Goal: Information Seeking & Learning: Learn about a topic

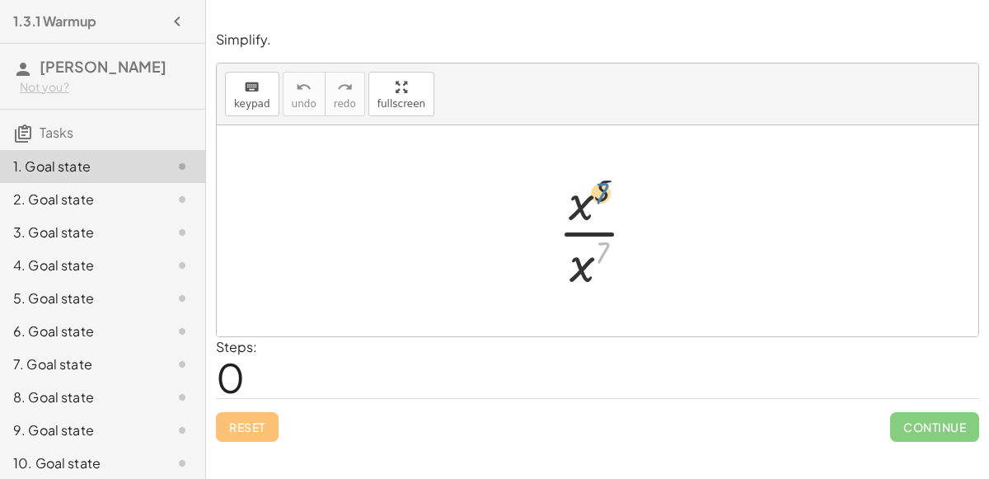
drag, startPoint x: 603, startPoint y: 247, endPoint x: 598, endPoint y: 188, distance: 59.6
click at [598, 188] on div at bounding box center [604, 230] width 108 height 127
drag, startPoint x: 600, startPoint y: 190, endPoint x: 585, endPoint y: 262, distance: 74.1
click at [585, 262] on div at bounding box center [604, 230] width 108 height 127
click at [582, 238] on div at bounding box center [604, 230] width 108 height 127
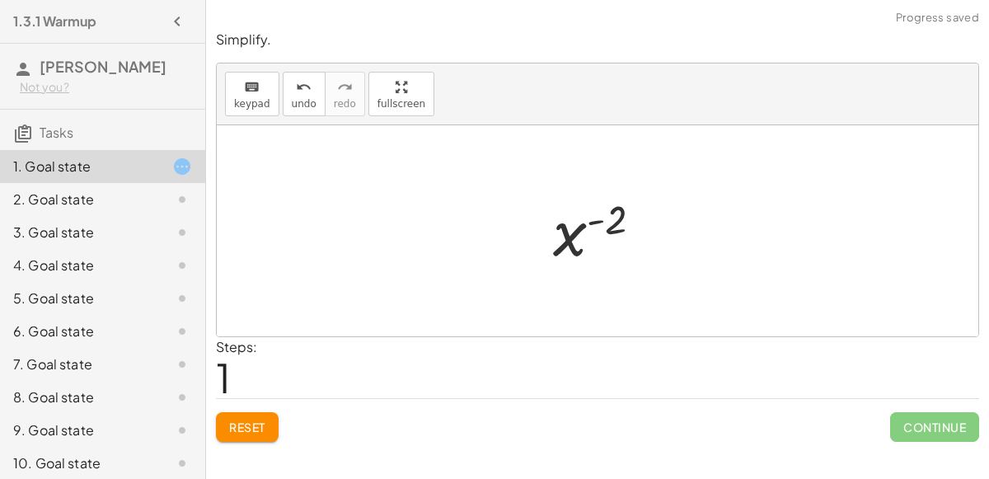
click at [599, 220] on div at bounding box center [605, 231] width 120 height 82
click at [252, 431] on span "Reset" at bounding box center [247, 427] width 36 height 15
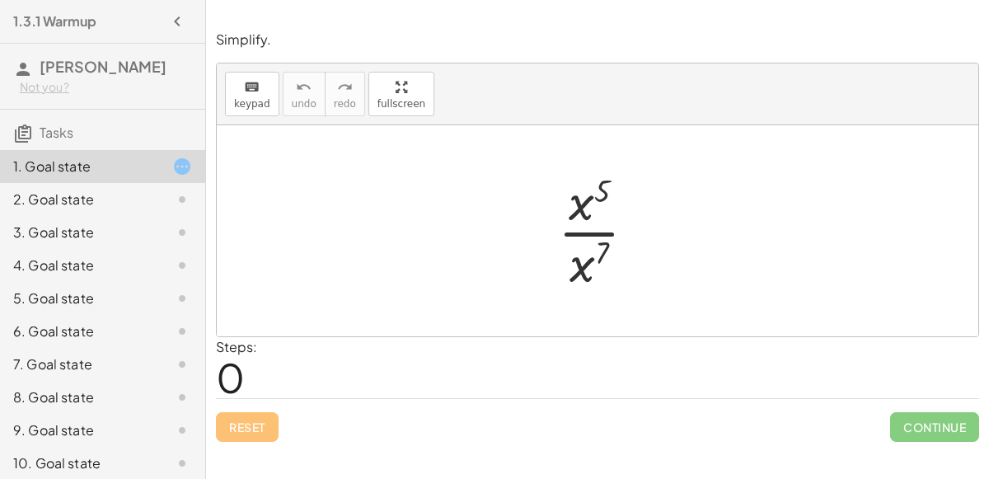
click at [581, 213] on div at bounding box center [604, 230] width 108 height 127
click at [603, 200] on div at bounding box center [604, 230] width 108 height 127
drag, startPoint x: 603, startPoint y: 199, endPoint x: 593, endPoint y: 265, distance: 67.5
click at [593, 265] on div at bounding box center [604, 230] width 108 height 127
click at [593, 224] on div at bounding box center [604, 230] width 108 height 127
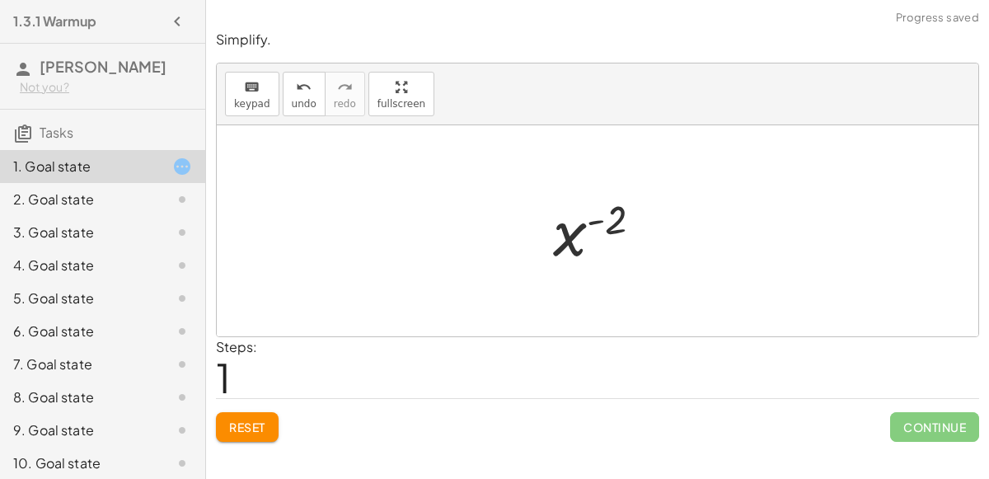
click at [599, 218] on div at bounding box center [605, 231] width 120 height 82
click at [570, 232] on div at bounding box center [605, 231] width 120 height 82
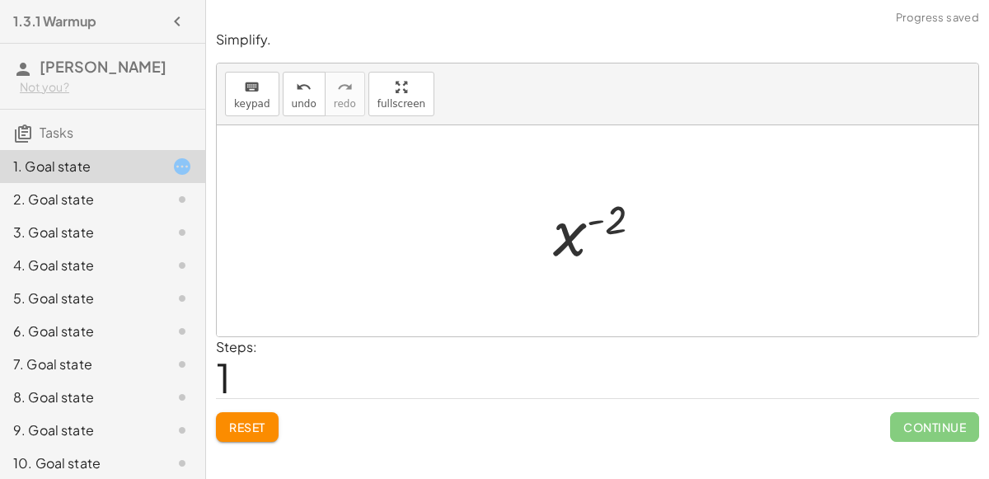
click at [613, 223] on div at bounding box center [605, 231] width 120 height 82
click at [250, 432] on button "Reset" at bounding box center [247, 427] width 63 height 30
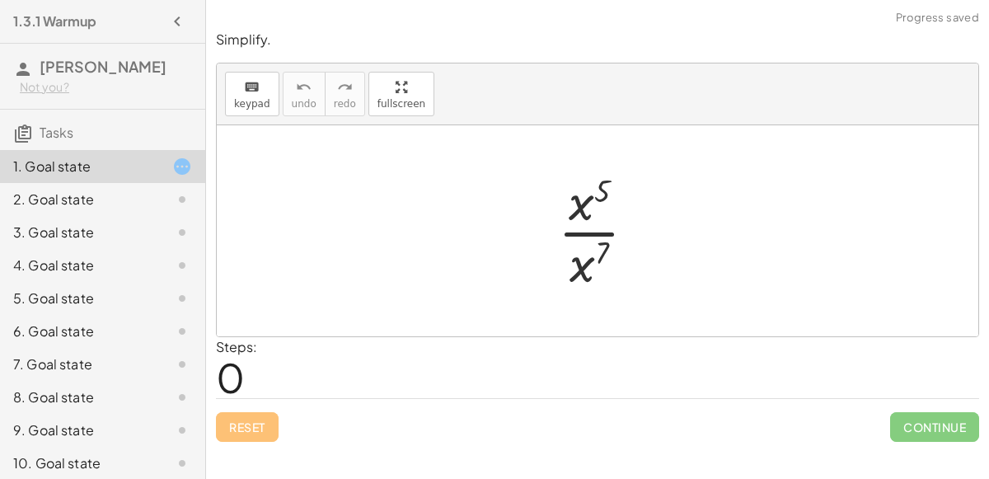
click at [580, 207] on div at bounding box center [604, 230] width 108 height 127
click at [584, 260] on div at bounding box center [604, 230] width 108 height 127
click at [584, 260] on div at bounding box center [605, 231] width 120 height 82
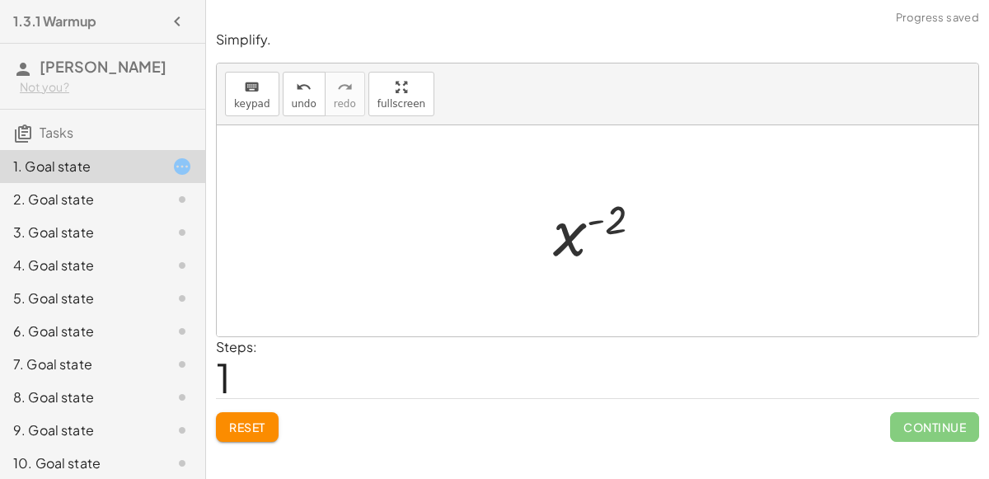
click at [596, 219] on div at bounding box center [605, 231] width 120 height 82
click at [232, 437] on button "Reset" at bounding box center [247, 427] width 63 height 30
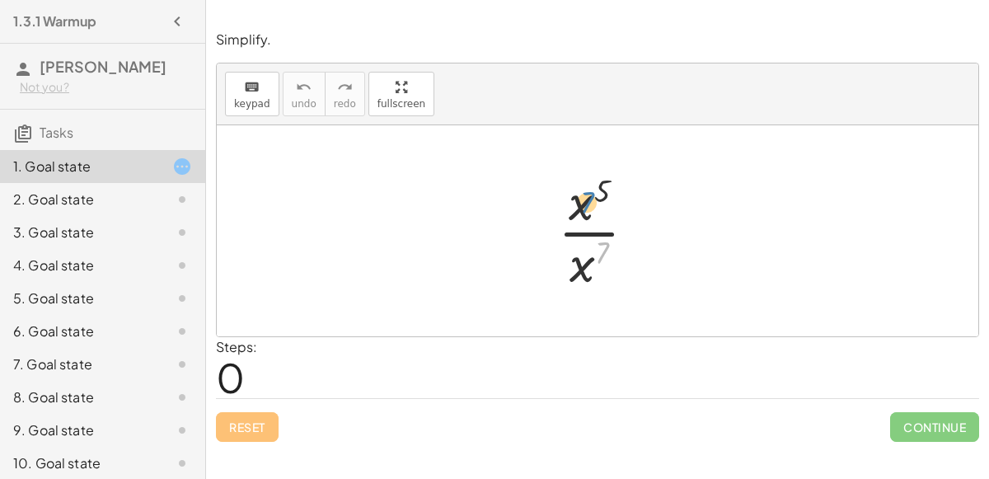
drag, startPoint x: 604, startPoint y: 247, endPoint x: 605, endPoint y: 190, distance: 56.1
click at [605, 190] on div at bounding box center [604, 230] width 108 height 127
click at [595, 230] on div at bounding box center [604, 230] width 108 height 127
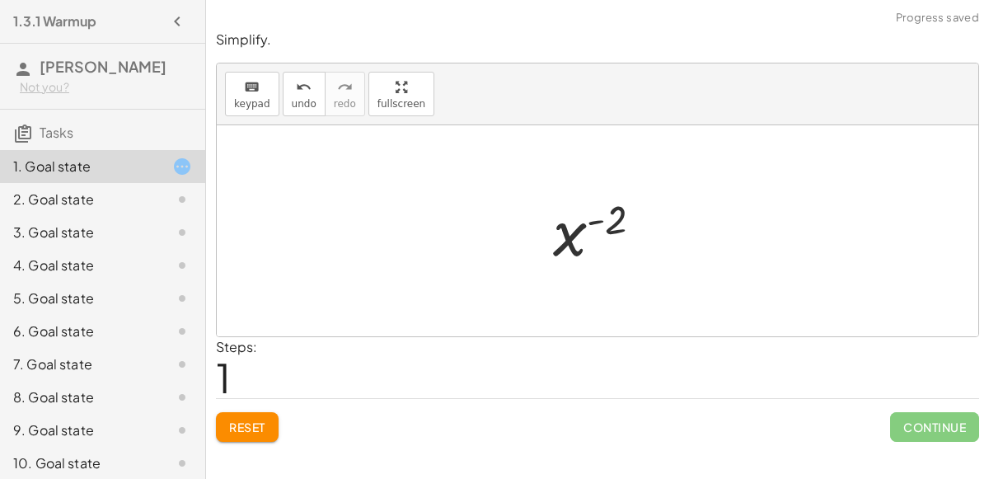
click at [253, 416] on button "Reset" at bounding box center [247, 427] width 63 height 30
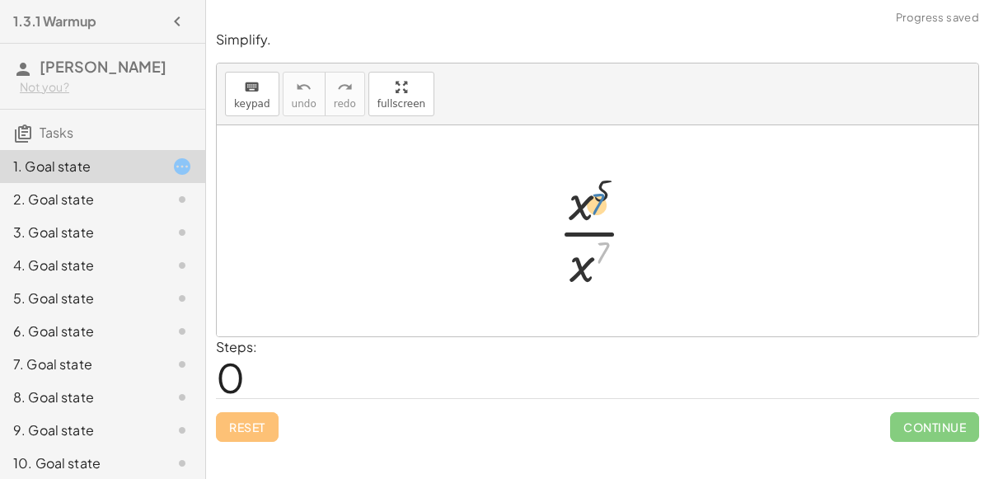
drag, startPoint x: 598, startPoint y: 251, endPoint x: 593, endPoint y: 203, distance: 48.1
click at [593, 203] on div at bounding box center [604, 230] width 108 height 127
drag, startPoint x: 602, startPoint y: 190, endPoint x: 622, endPoint y: 195, distance: 21.2
click at [622, 195] on div at bounding box center [604, 230] width 108 height 127
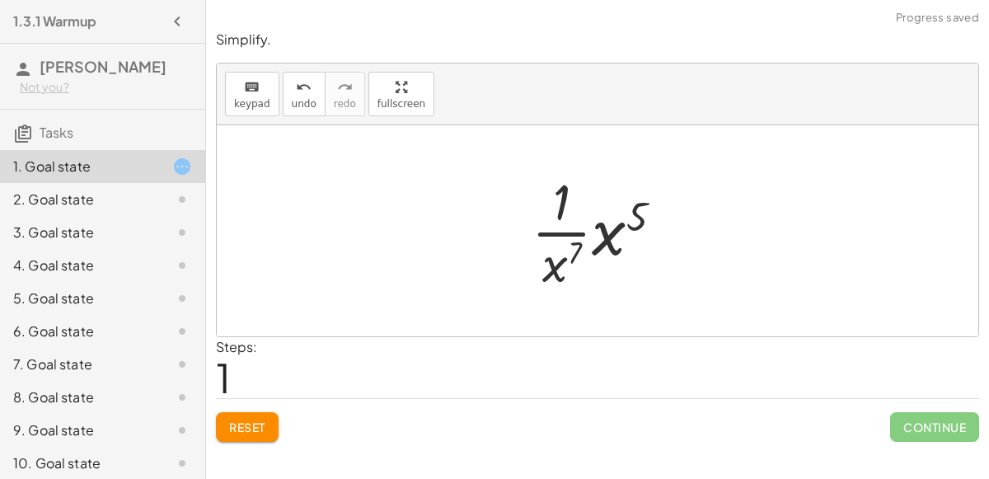
click at [257, 427] on span "Reset" at bounding box center [247, 427] width 36 height 15
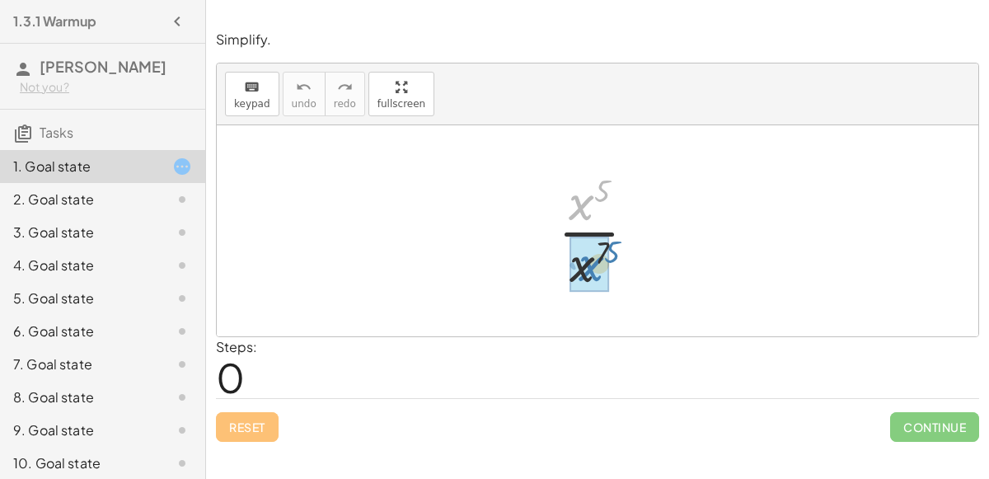
drag, startPoint x: 576, startPoint y: 207, endPoint x: 586, endPoint y: 268, distance: 61.8
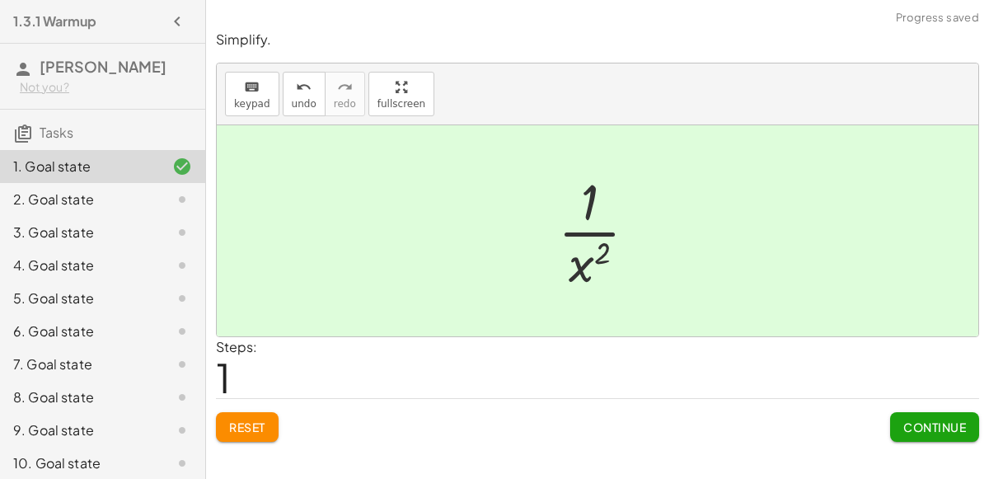
click at [579, 245] on div at bounding box center [604, 230] width 109 height 127
click at [909, 420] on span "Continue" at bounding box center [935, 427] width 63 height 15
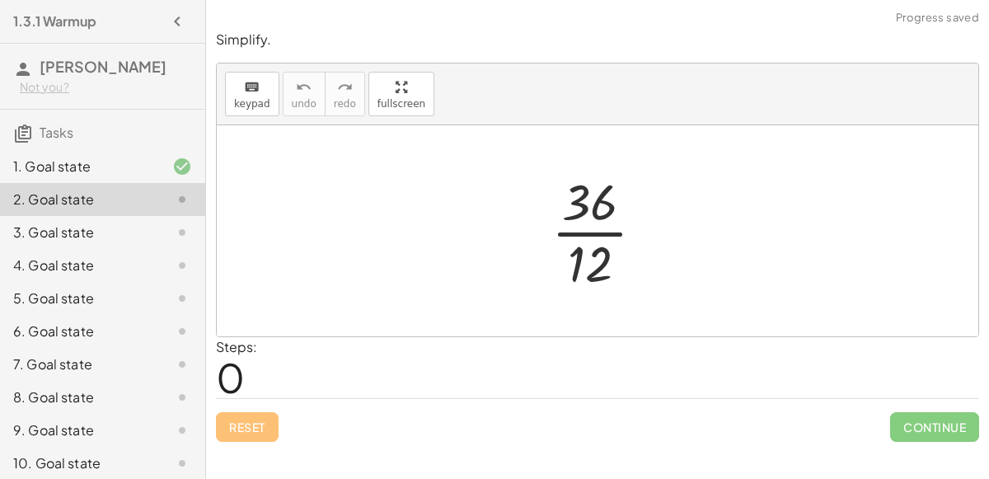
click at [604, 242] on div at bounding box center [604, 230] width 123 height 127
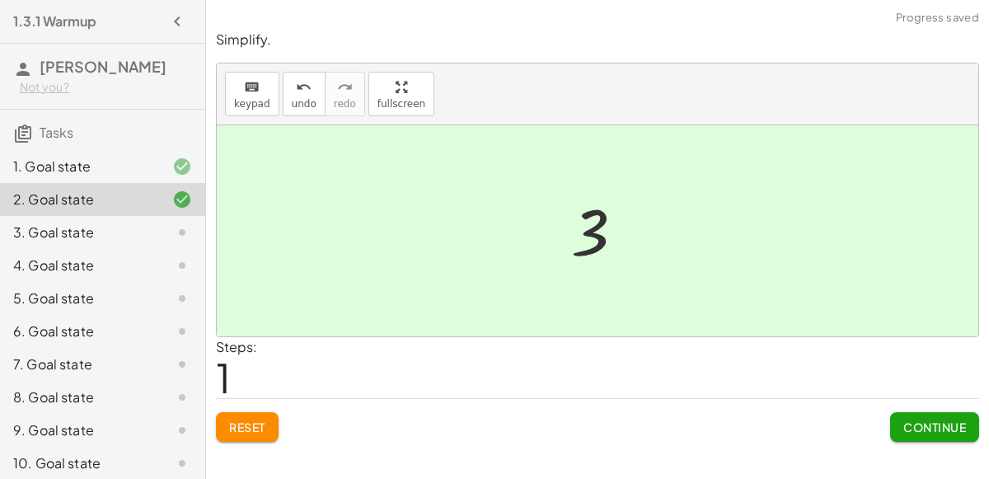
click at [946, 436] on button "Continue" at bounding box center [934, 427] width 89 height 30
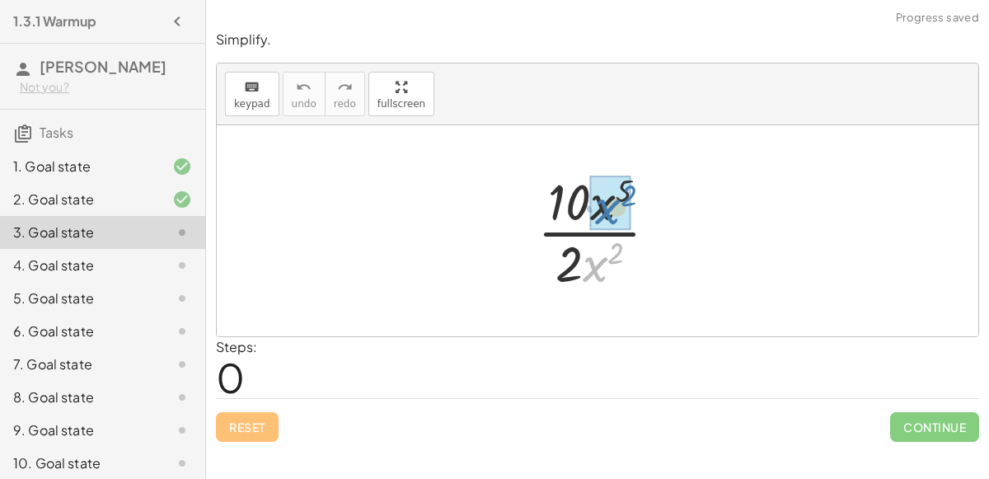
drag, startPoint x: 592, startPoint y: 273, endPoint x: 601, endPoint y: 214, distance: 59.2
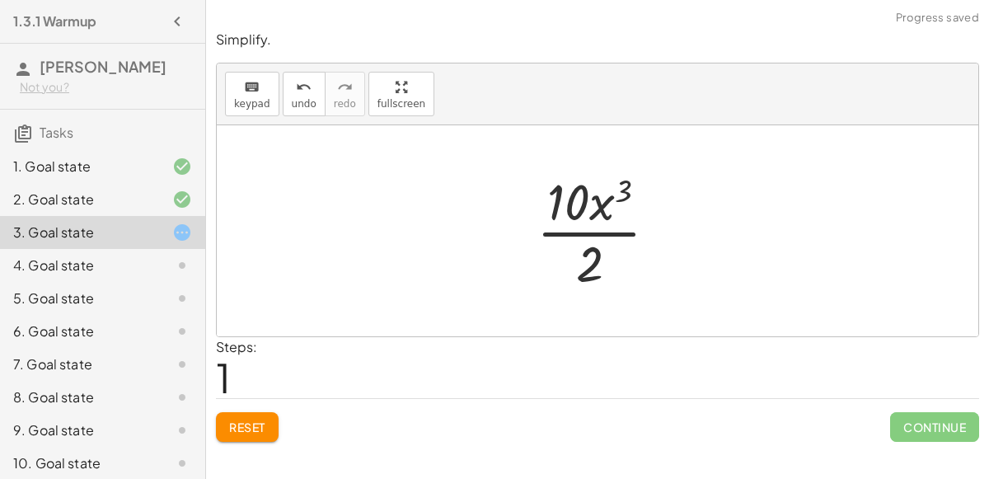
click at [581, 231] on div at bounding box center [603, 230] width 151 height 127
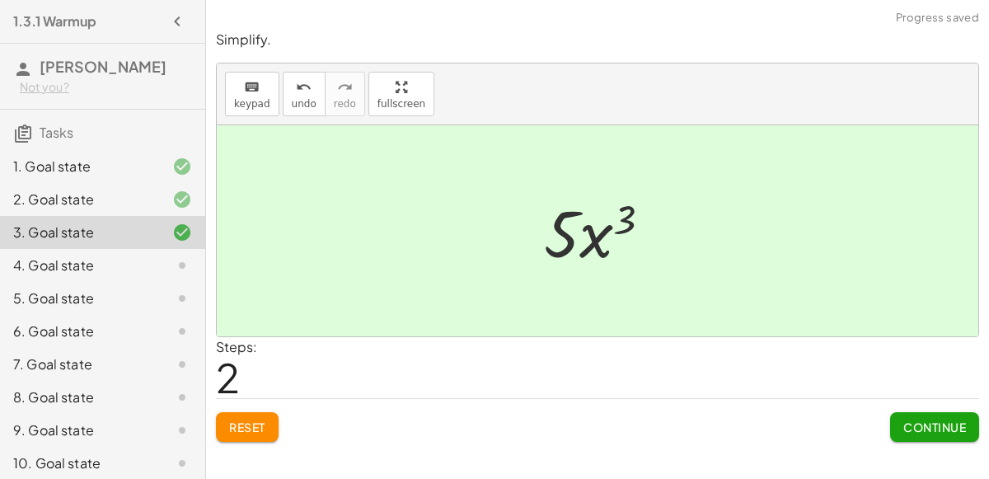
click at [898, 418] on button "Continue" at bounding box center [934, 427] width 89 height 30
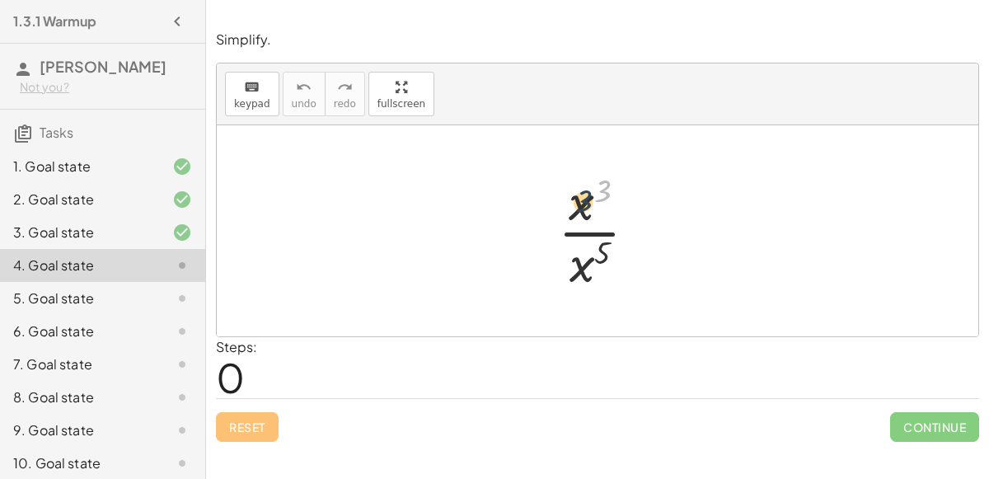
drag, startPoint x: 608, startPoint y: 187, endPoint x: 585, endPoint y: 193, distance: 23.8
click at [585, 193] on div at bounding box center [604, 230] width 109 height 127
drag, startPoint x: 581, startPoint y: 195, endPoint x: 575, endPoint y: 268, distance: 73.7
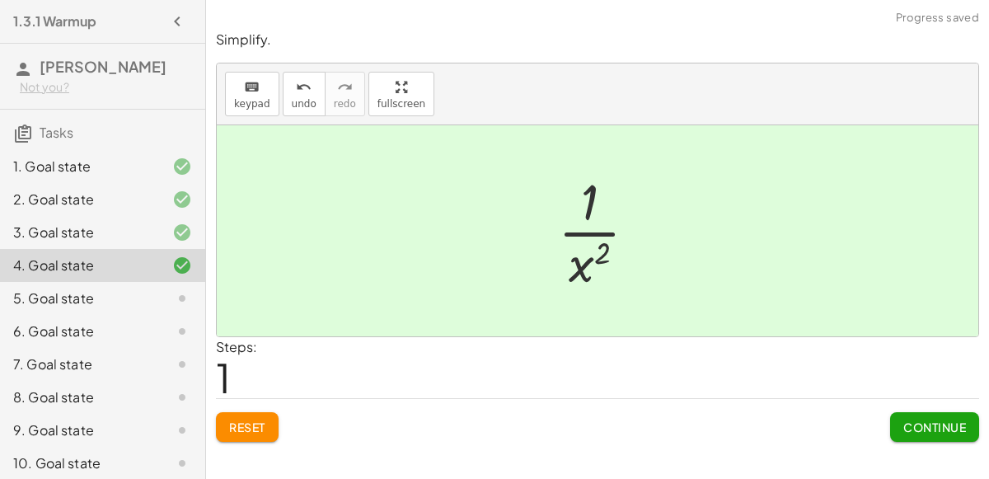
click at [921, 425] on span "Continue" at bounding box center [935, 427] width 63 height 15
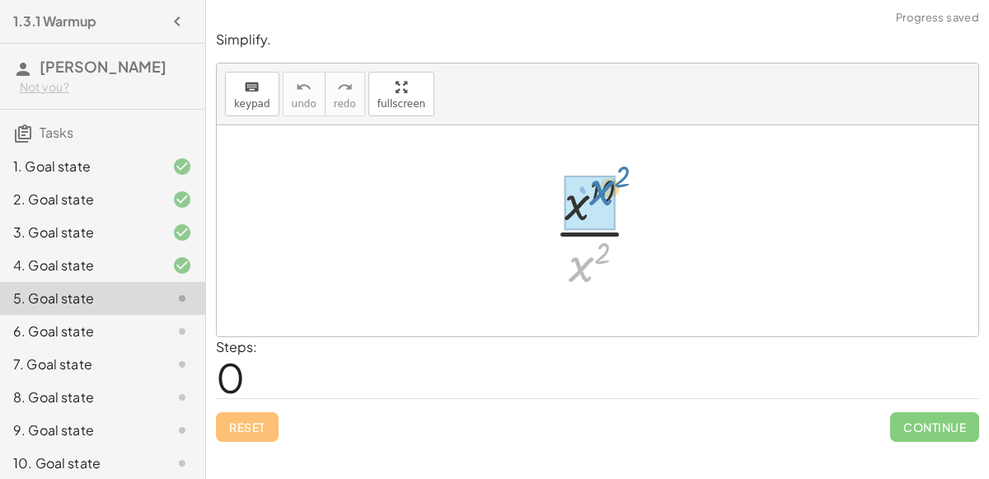
drag, startPoint x: 587, startPoint y: 279, endPoint x: 607, endPoint y: 203, distance: 78.4
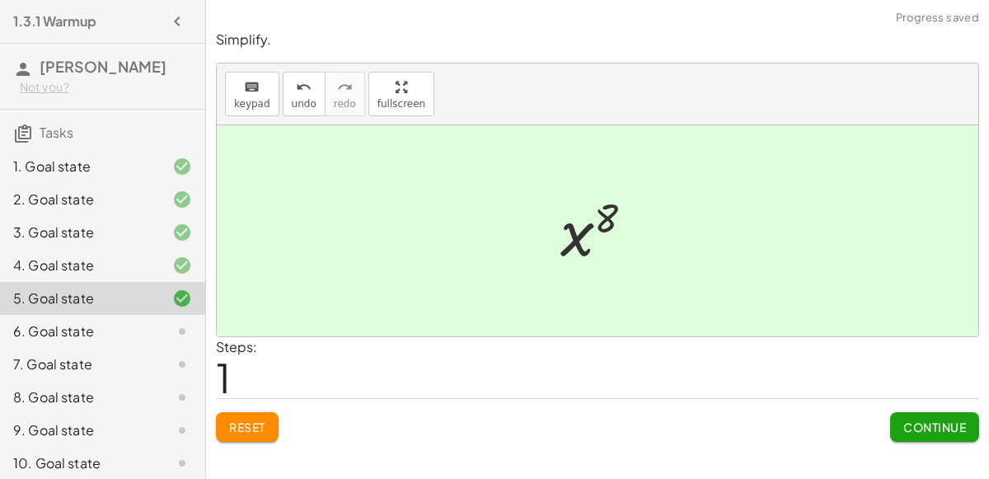
click at [909, 420] on span "Continue" at bounding box center [935, 427] width 63 height 15
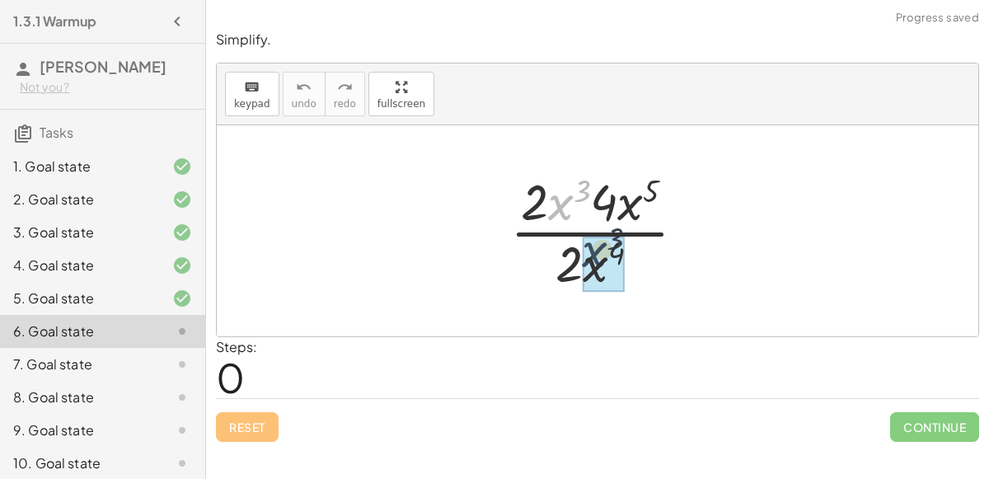
drag, startPoint x: 552, startPoint y: 213, endPoint x: 591, endPoint y: 271, distance: 70.7
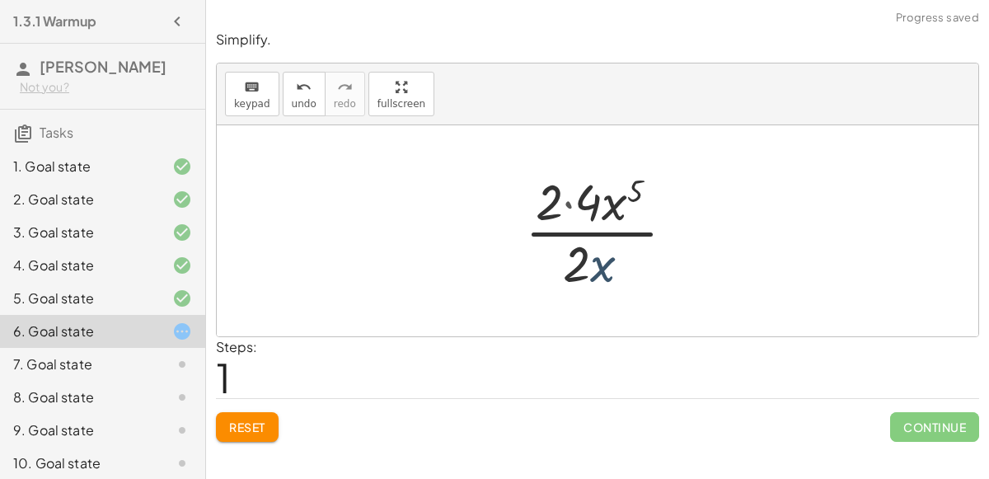
click at [589, 272] on div at bounding box center [604, 230] width 174 height 127
click at [596, 239] on div at bounding box center [604, 230] width 174 height 127
drag, startPoint x: 603, startPoint y: 270, endPoint x: 615, endPoint y: 209, distance: 62.1
click at [576, 201] on div at bounding box center [604, 230] width 175 height 127
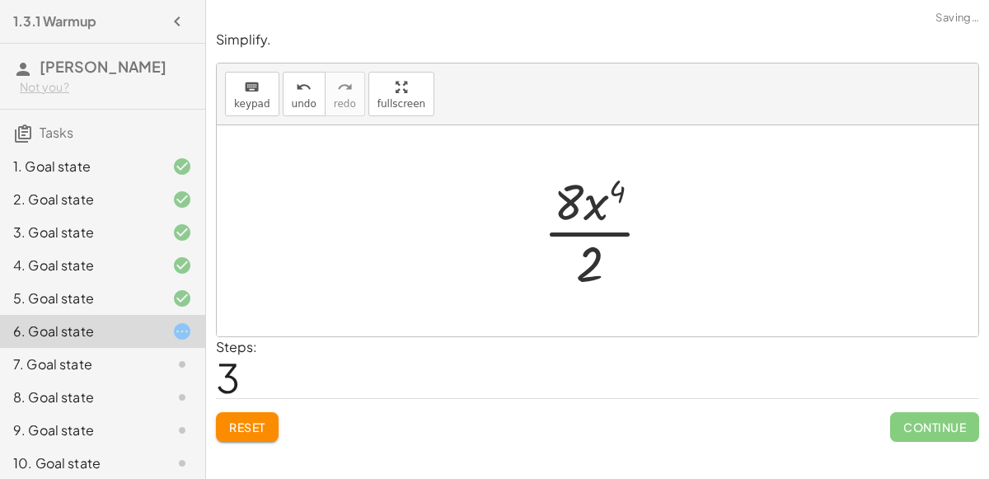
click at [592, 203] on div at bounding box center [604, 230] width 139 height 127
click at [604, 232] on div at bounding box center [604, 230] width 139 height 127
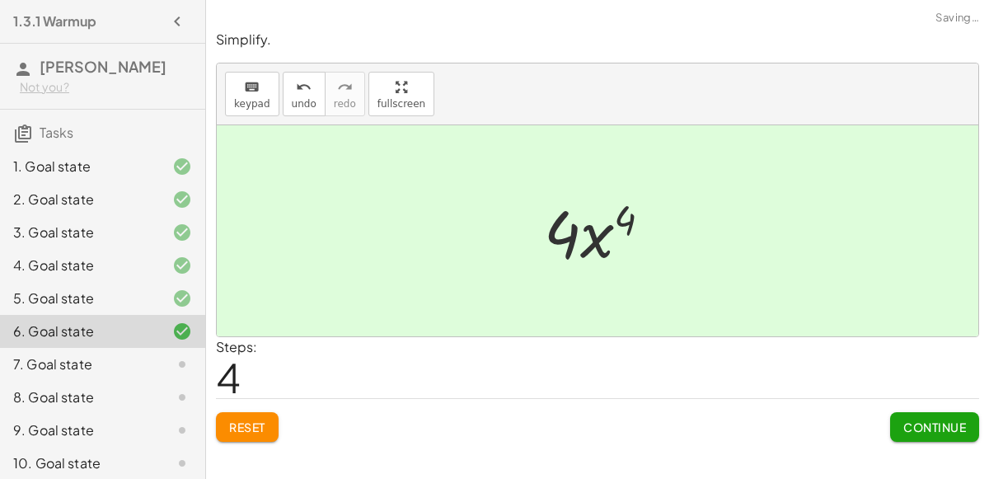
click at [922, 425] on span "Continue" at bounding box center [935, 427] width 63 height 15
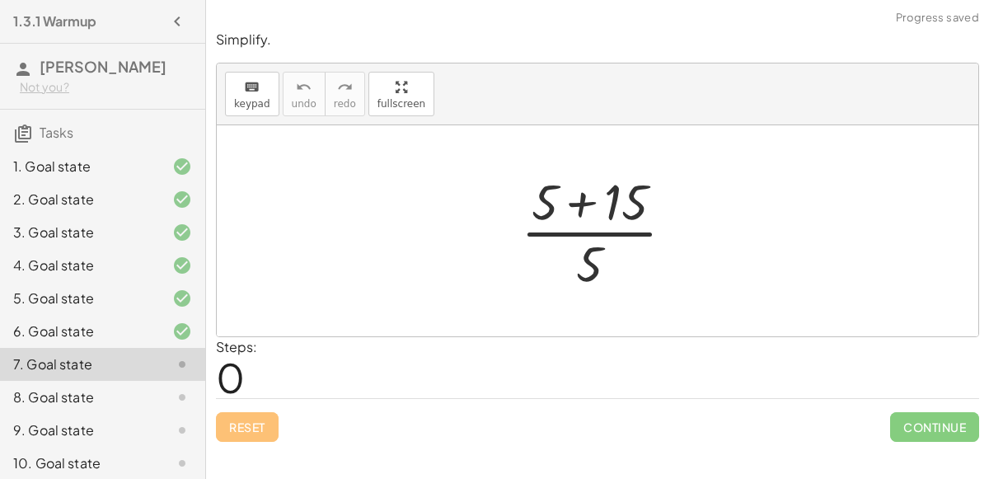
click at [580, 200] on div at bounding box center [604, 230] width 183 height 127
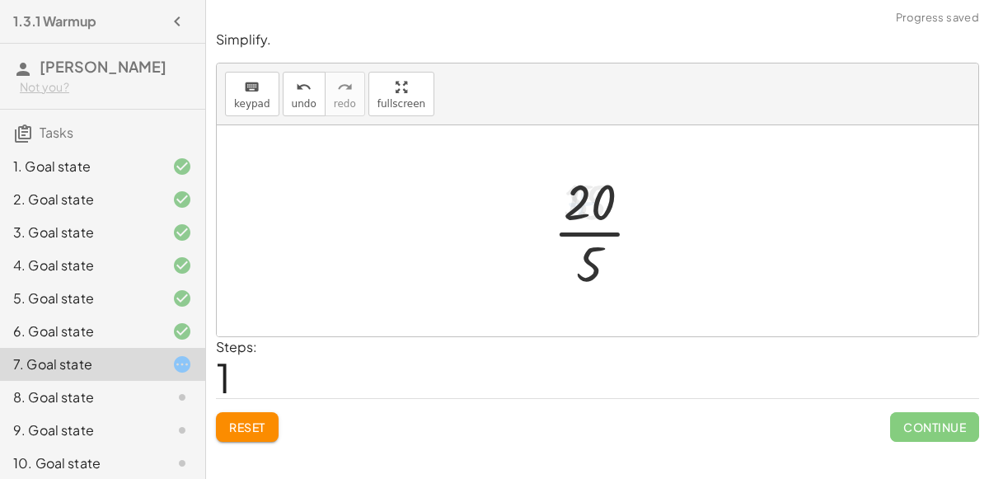
click at [603, 232] on div at bounding box center [604, 230] width 119 height 127
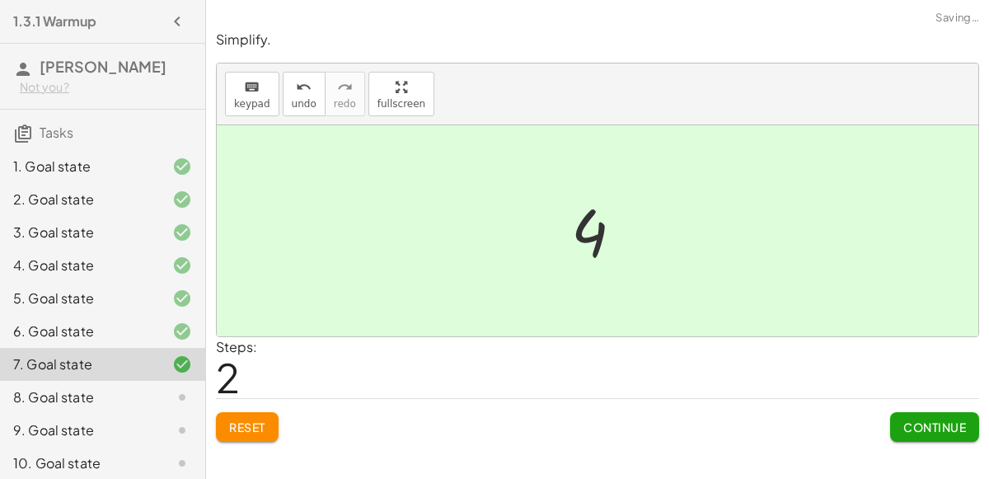
click at [932, 428] on span "Continue" at bounding box center [935, 427] width 63 height 15
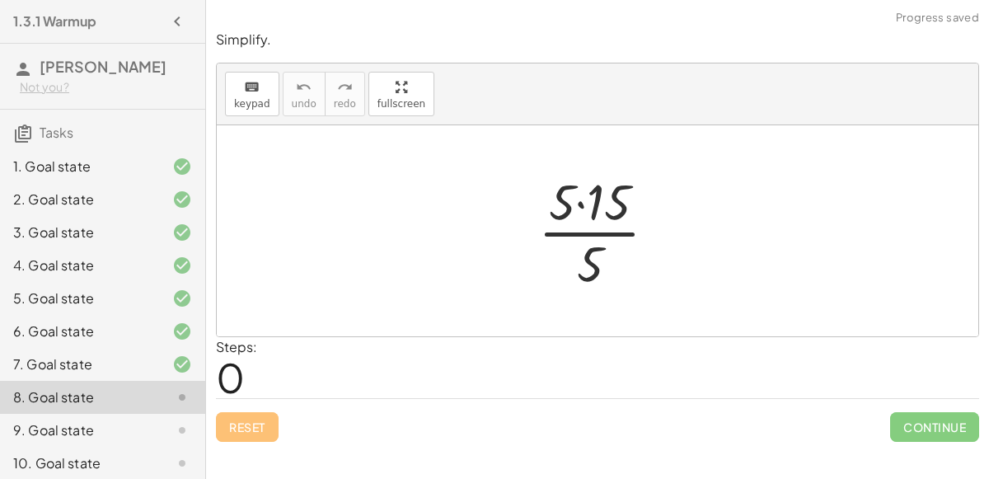
click at [582, 202] on div at bounding box center [604, 230] width 148 height 127
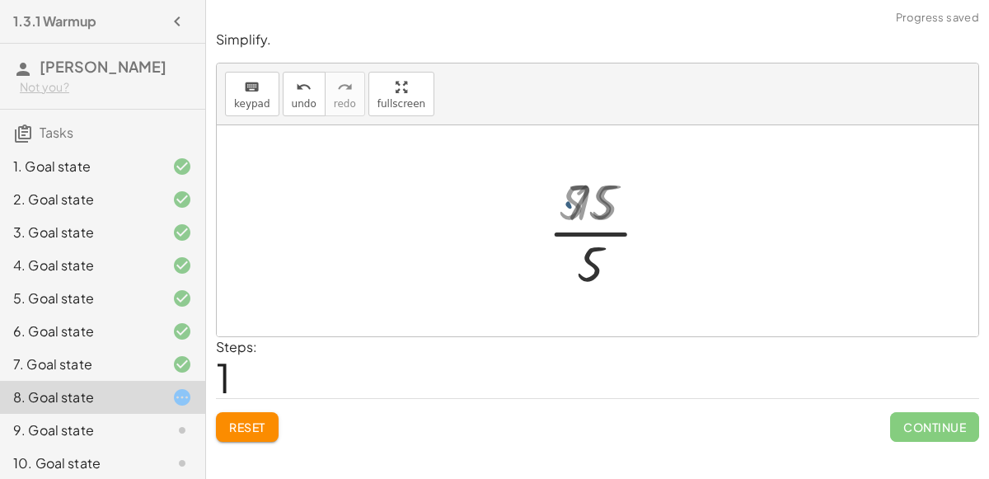
click at [595, 227] on div at bounding box center [605, 230] width 116 height 127
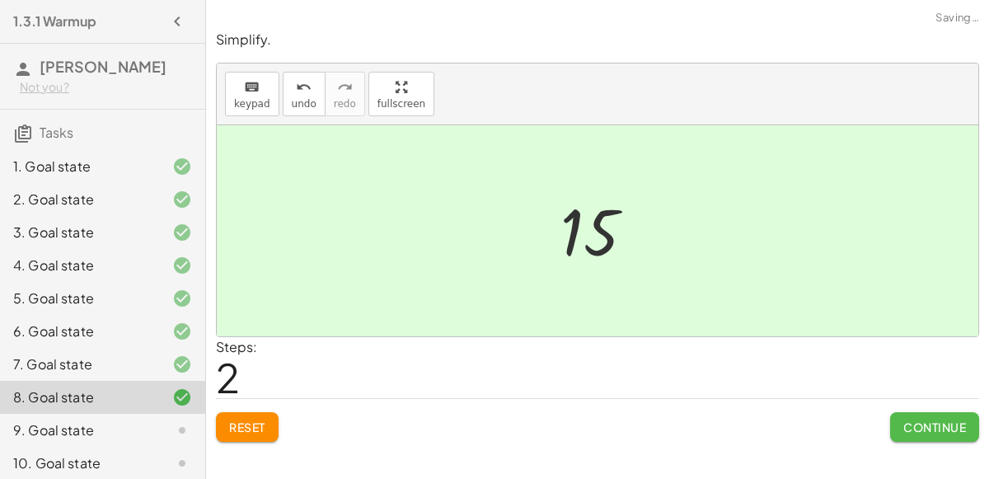
click at [960, 439] on button "Continue" at bounding box center [934, 427] width 89 height 30
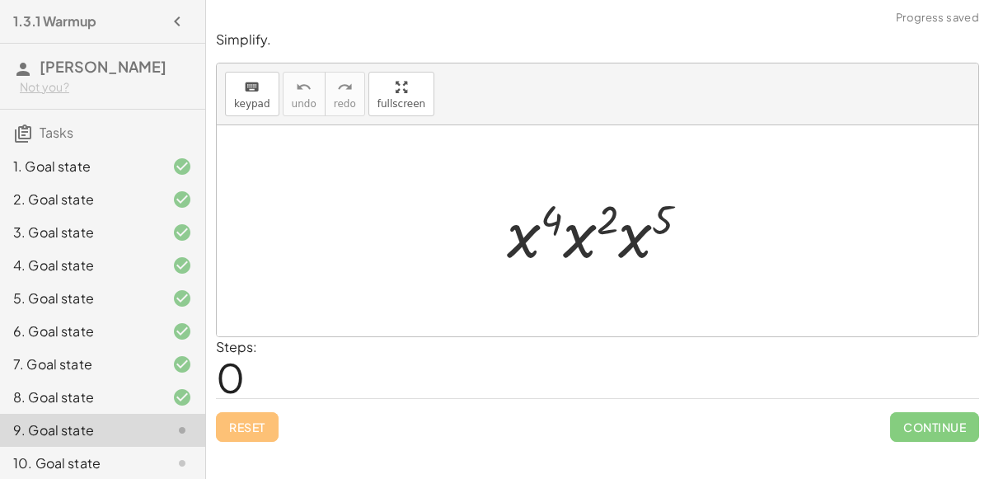
click at [567, 246] on div at bounding box center [605, 231] width 212 height 85
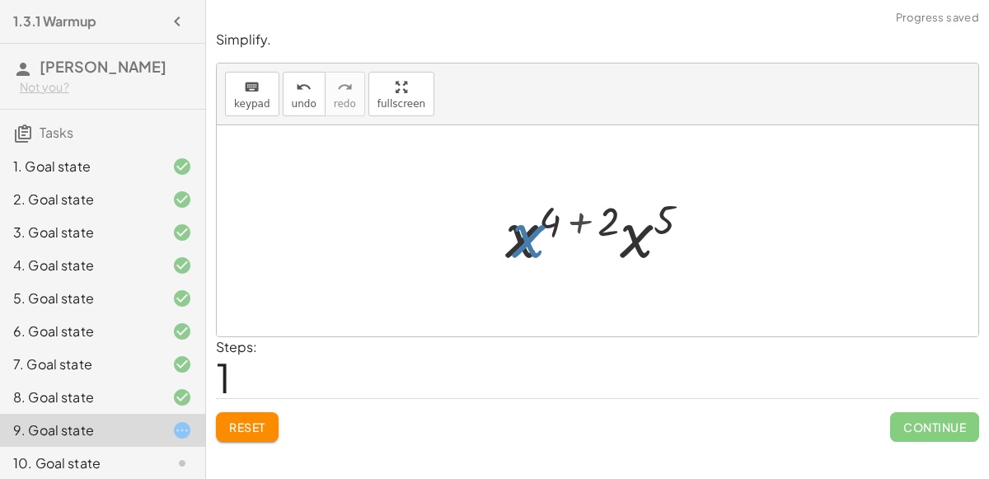
click at [522, 237] on div at bounding box center [604, 231] width 215 height 85
click at [580, 217] on div at bounding box center [604, 231] width 215 height 85
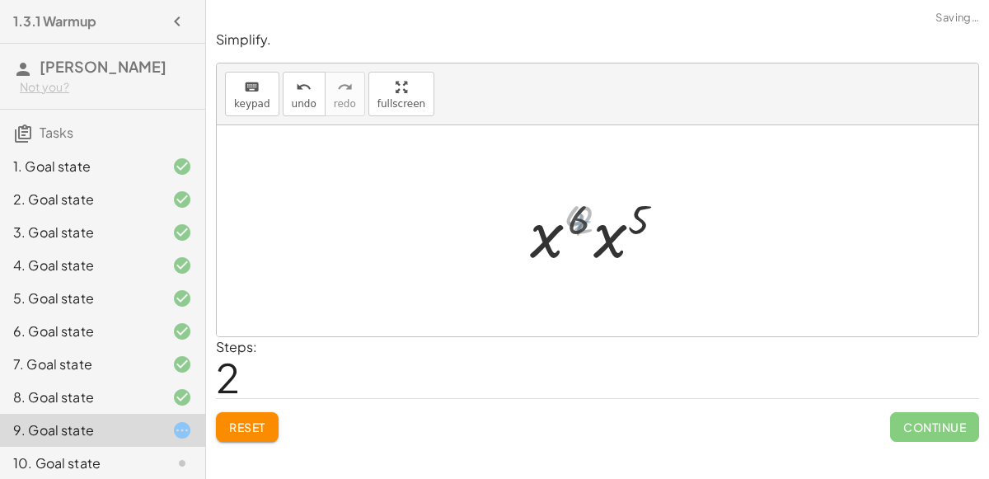
click at [621, 233] on div at bounding box center [604, 231] width 157 height 85
click at [606, 204] on div at bounding box center [603, 231] width 159 height 82
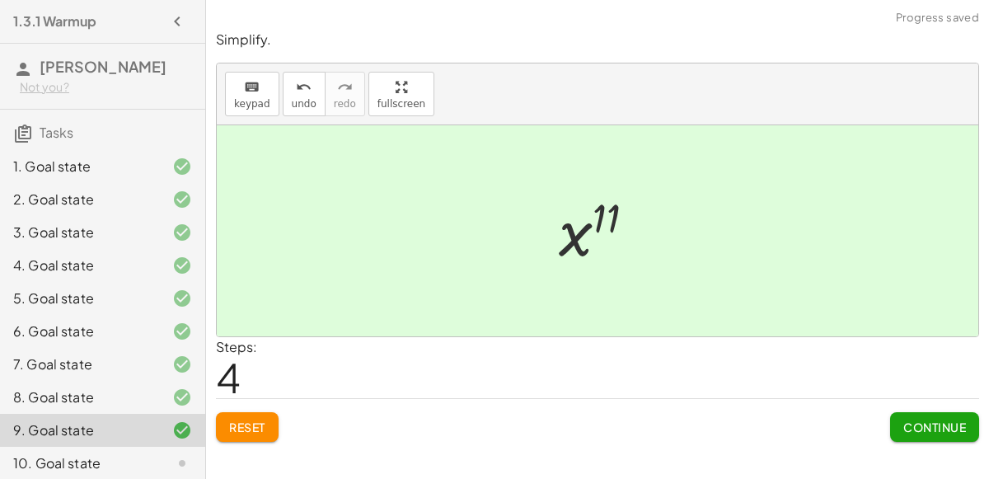
click at [931, 422] on span "Continue" at bounding box center [935, 427] width 63 height 15
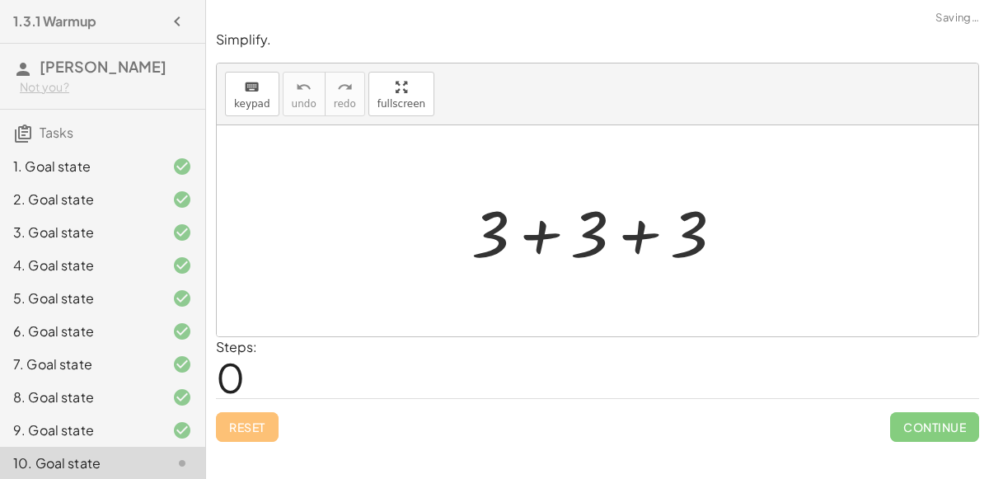
click at [538, 224] on div at bounding box center [603, 231] width 281 height 85
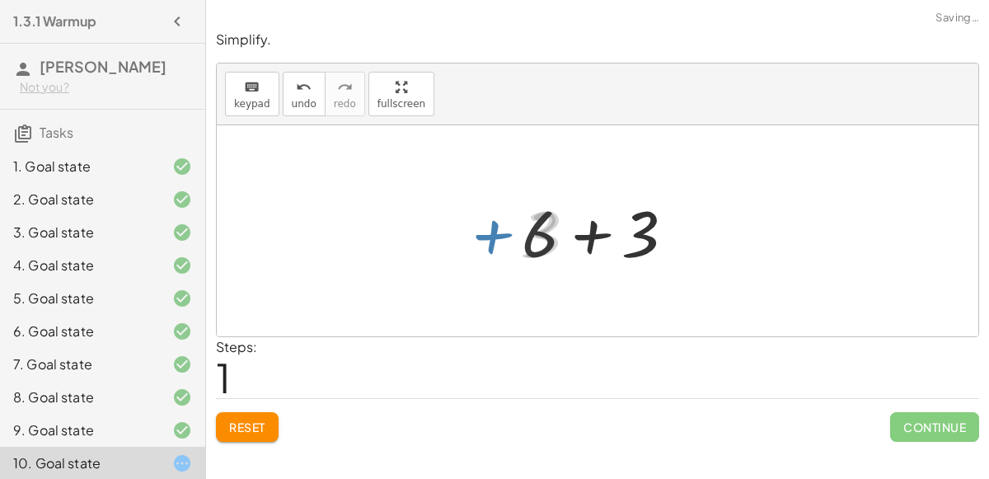
click at [597, 234] on div at bounding box center [604, 231] width 181 height 85
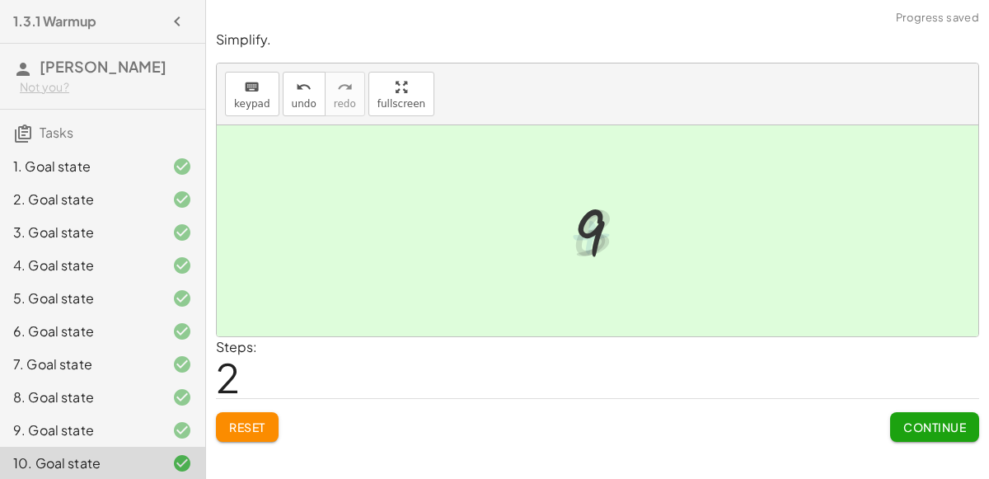
click at [905, 424] on span "Continue" at bounding box center [935, 427] width 63 height 15
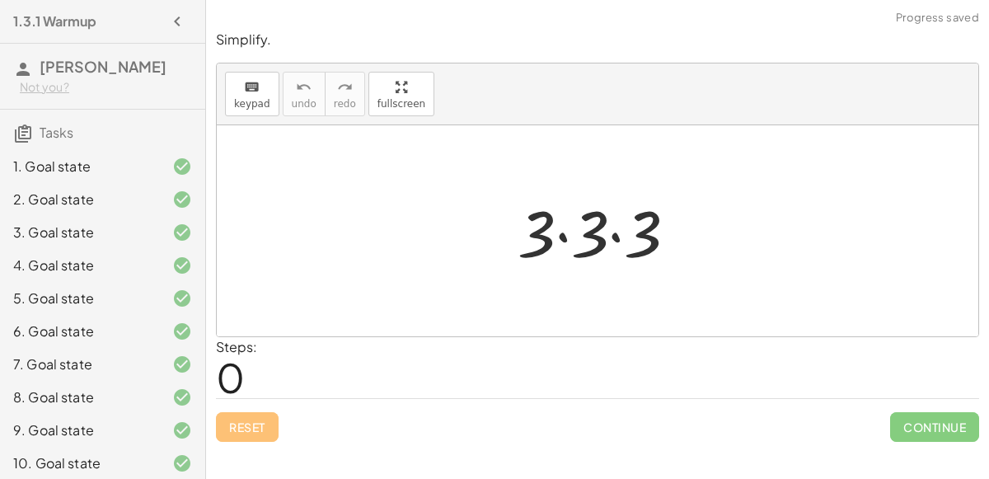
click at [561, 228] on div at bounding box center [605, 231] width 190 height 85
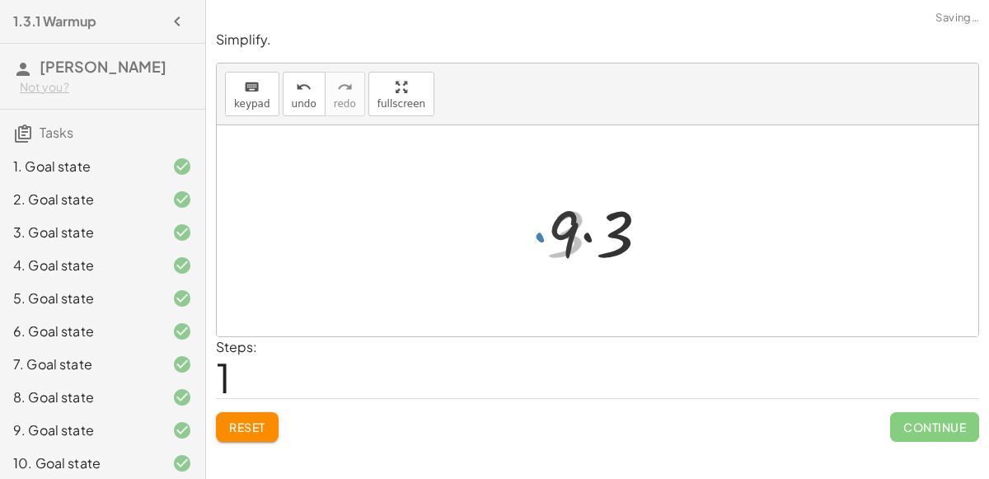
click at [581, 232] on div at bounding box center [604, 231] width 131 height 85
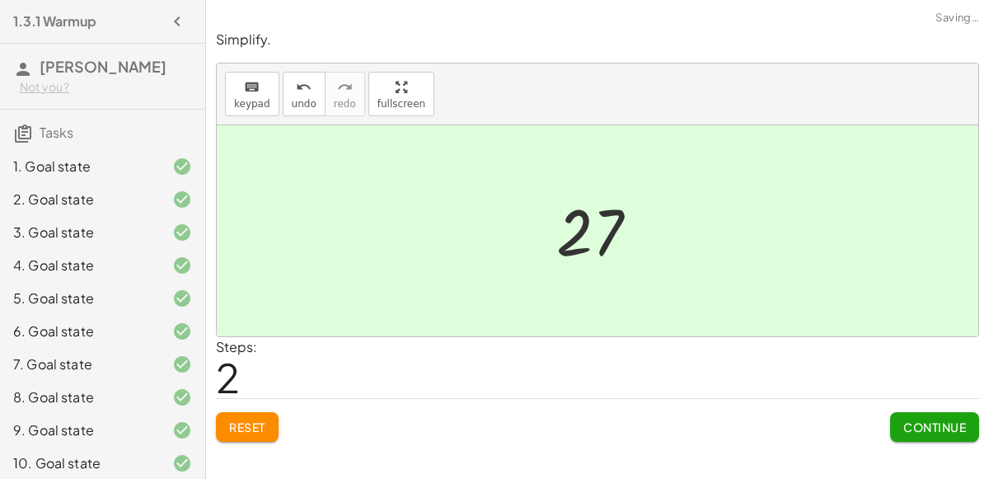
click at [923, 427] on span "Continue" at bounding box center [935, 427] width 63 height 15
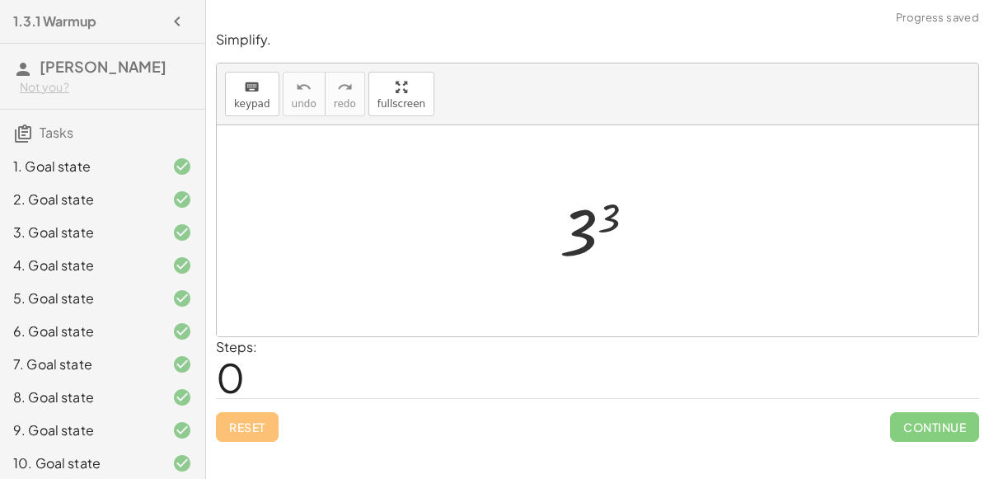
click at [612, 229] on div at bounding box center [605, 231] width 106 height 82
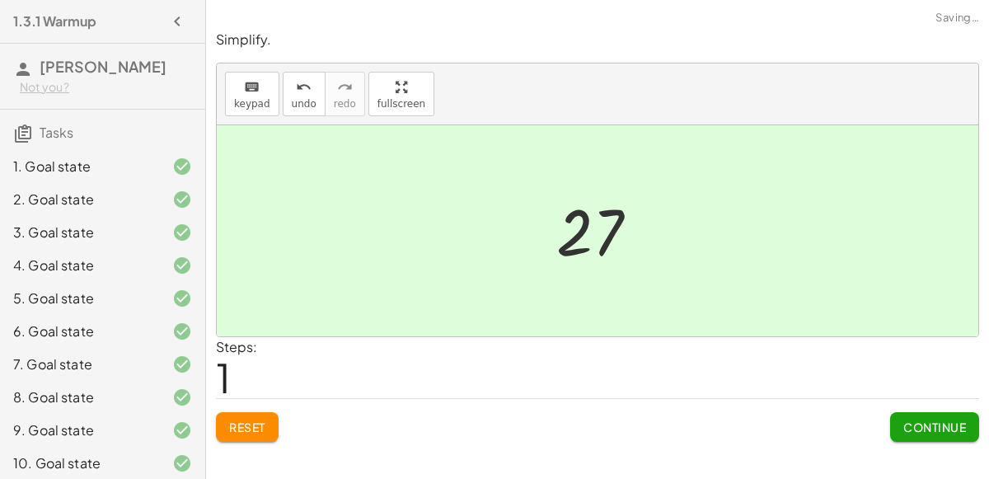
click at [932, 429] on span "Continue" at bounding box center [935, 427] width 63 height 15
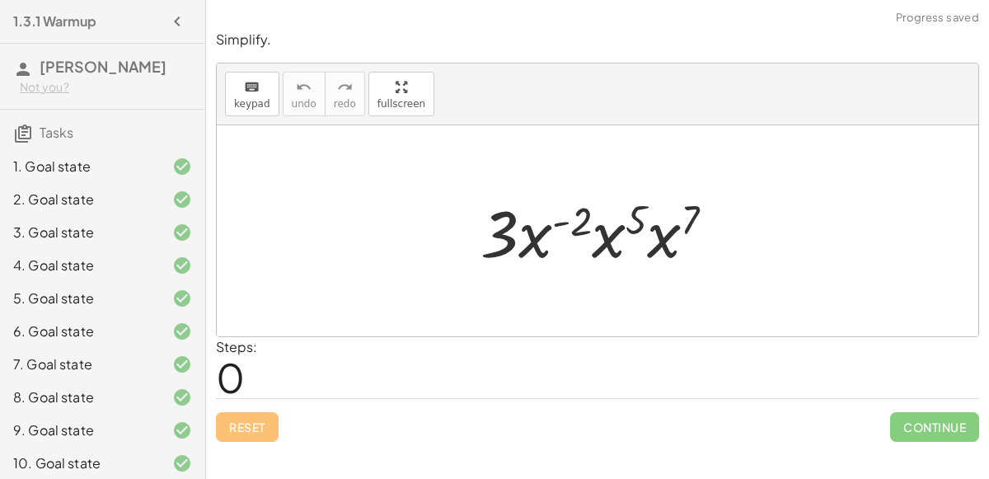
click at [549, 225] on div at bounding box center [604, 231] width 264 height 85
click at [550, 223] on div at bounding box center [604, 231] width 264 height 85
click at [553, 222] on div at bounding box center [604, 231] width 264 height 85
click at [541, 228] on div at bounding box center [604, 231] width 264 height 85
click at [609, 236] on div at bounding box center [604, 231] width 264 height 85
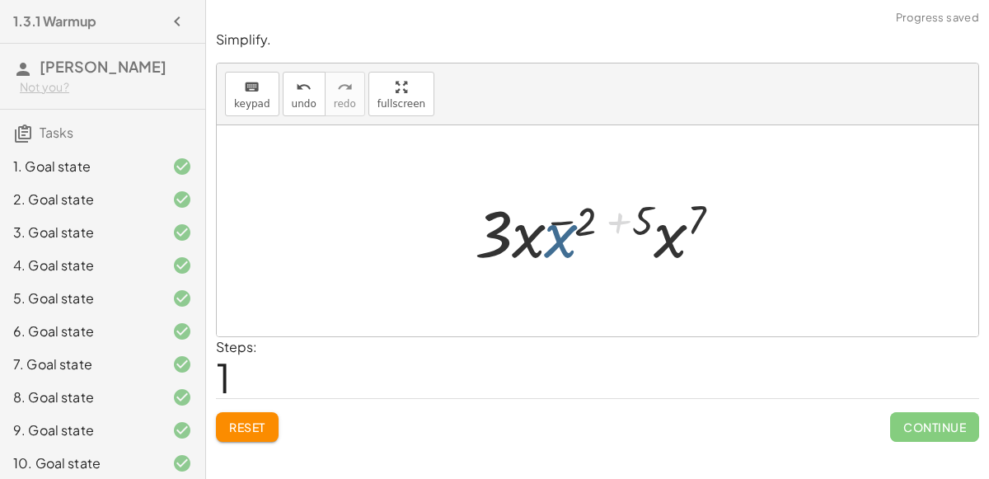
drag, startPoint x: 609, startPoint y: 236, endPoint x: 559, endPoint y: 229, distance: 50.7
click at [559, 229] on div at bounding box center [605, 231] width 286 height 85
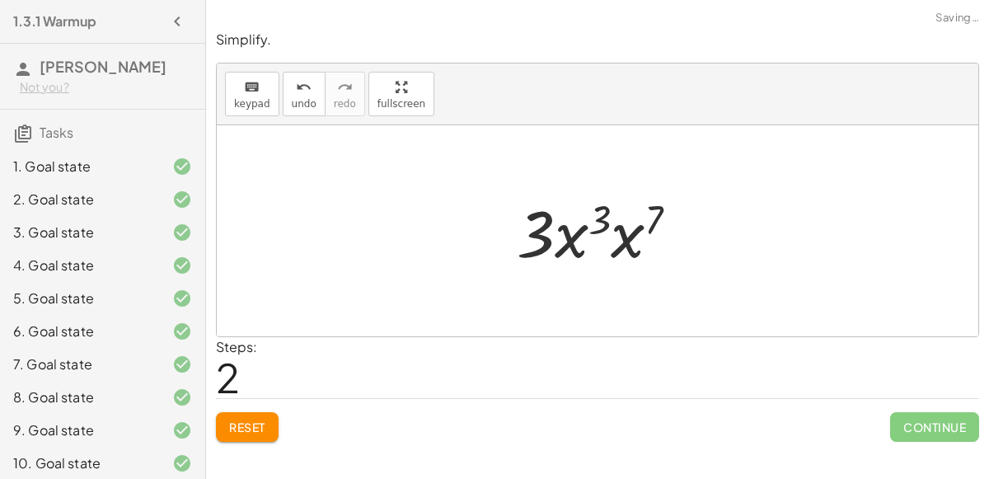
click at [571, 237] on div at bounding box center [604, 231] width 191 height 85
click at [620, 237] on div at bounding box center [604, 231] width 191 height 85
click at [616, 222] on div at bounding box center [604, 231] width 195 height 85
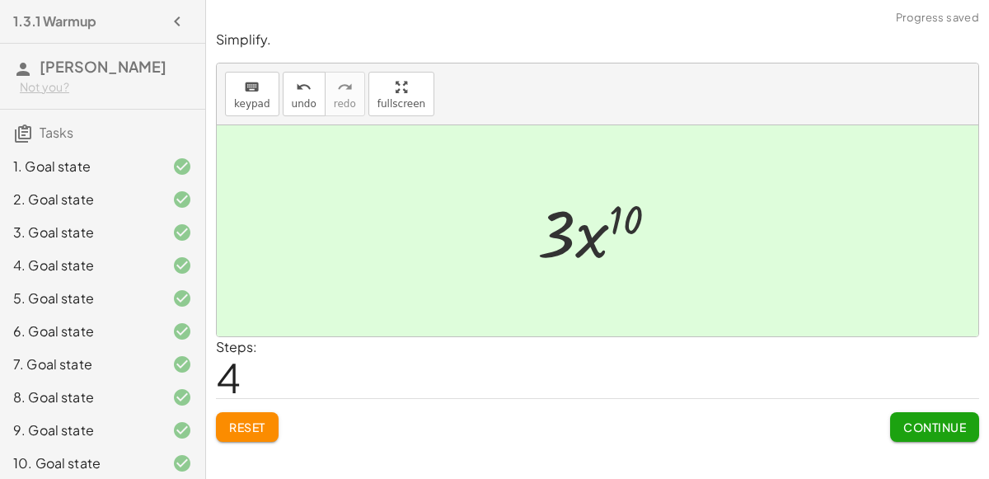
click at [912, 416] on button "Continue" at bounding box center [934, 427] width 89 height 30
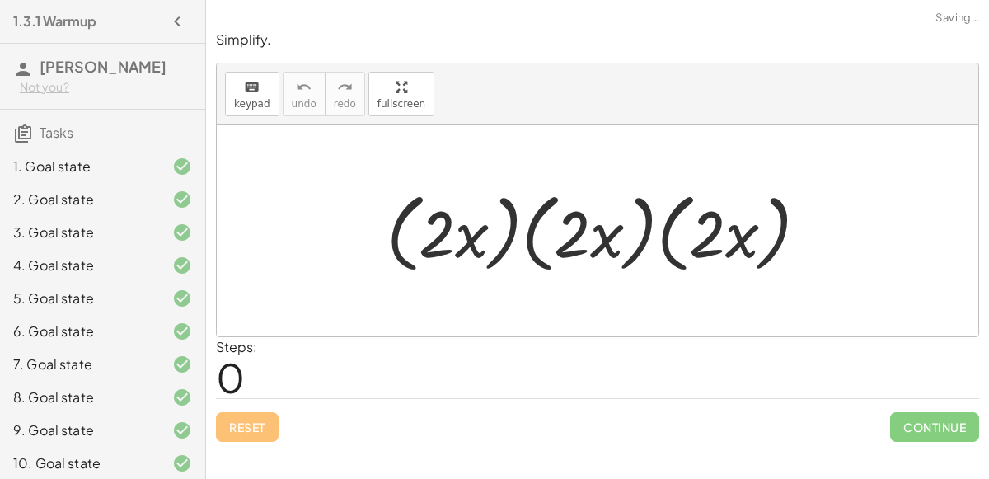
click at [595, 256] on div at bounding box center [604, 231] width 452 height 95
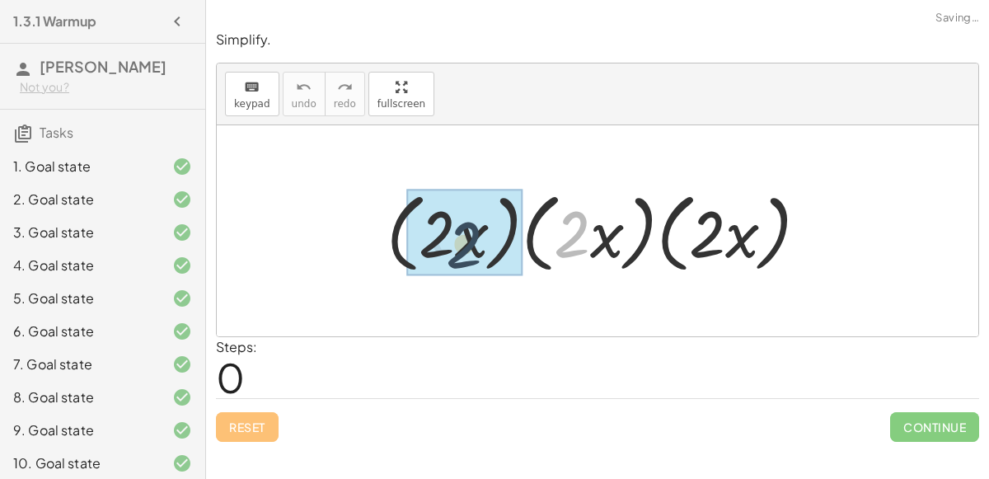
drag, startPoint x: 567, startPoint y: 210, endPoint x: 441, endPoint y: 218, distance: 126.4
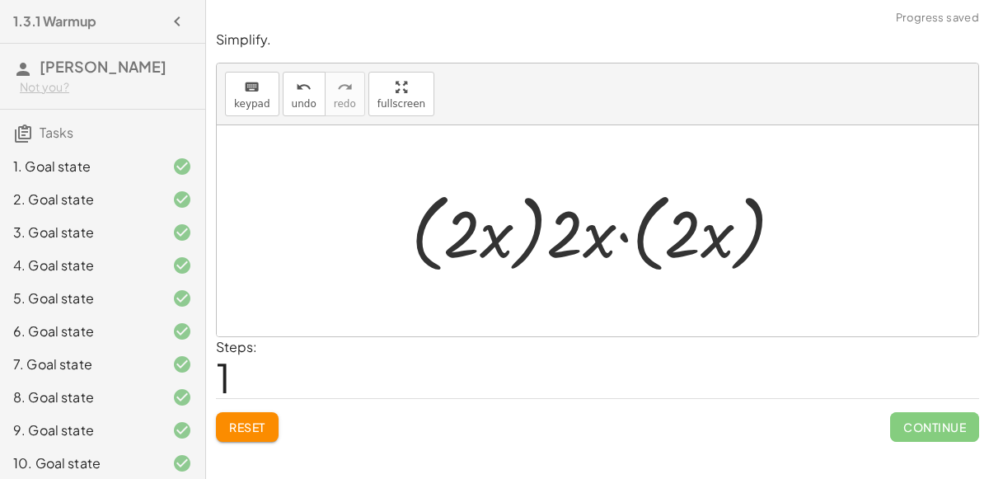
click at [497, 237] on div at bounding box center [604, 231] width 402 height 95
drag, startPoint x: 598, startPoint y: 232, endPoint x: 484, endPoint y: 226, distance: 113.9
click at [484, 226] on div at bounding box center [604, 231] width 402 height 95
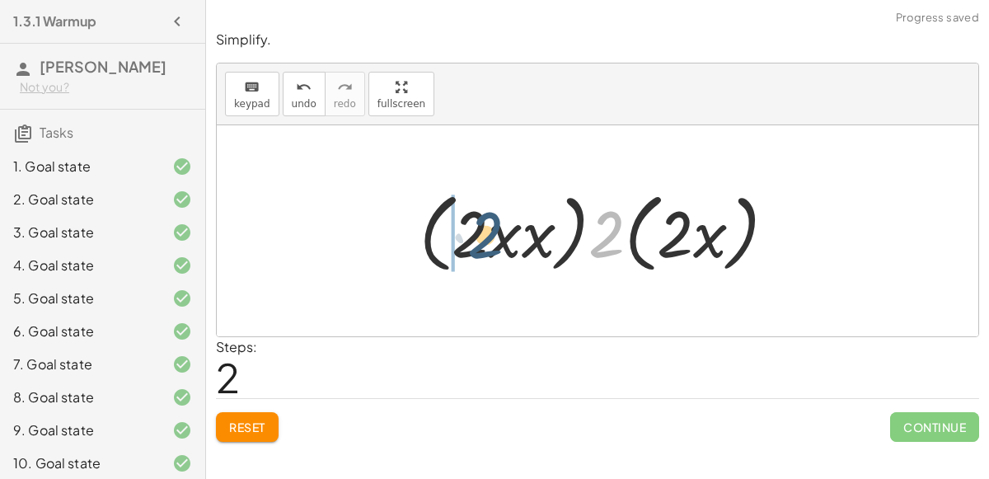
drag, startPoint x: 605, startPoint y: 224, endPoint x: 475, endPoint y: 227, distance: 130.3
click at [475, 227] on div at bounding box center [604, 231] width 386 height 95
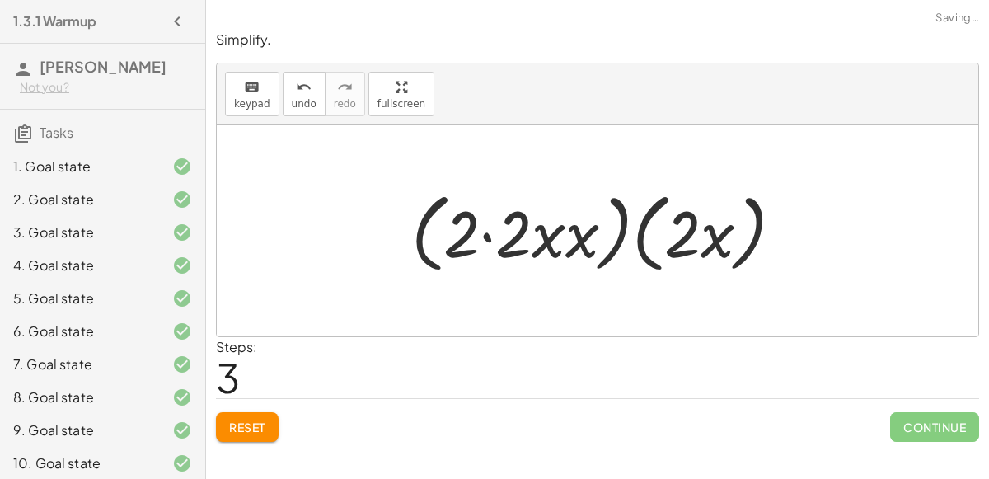
click at [483, 232] on div at bounding box center [604, 231] width 402 height 95
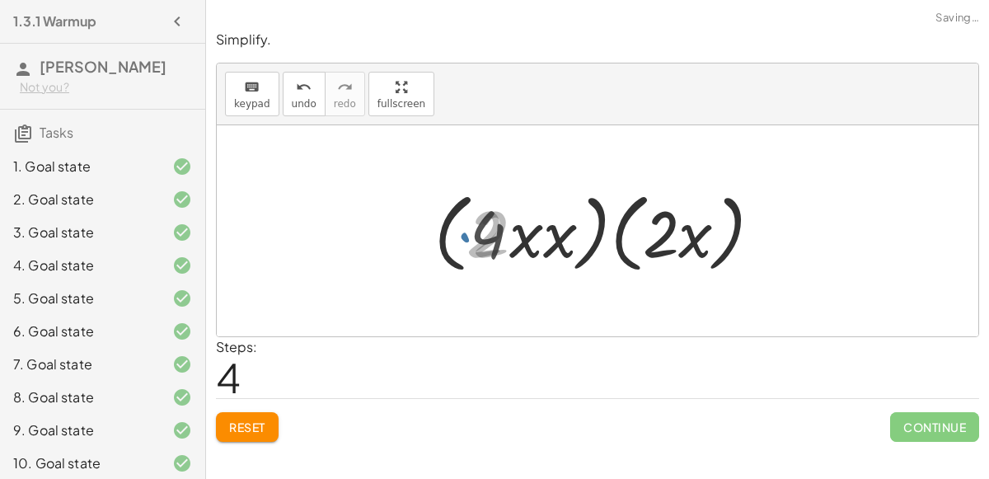
click at [510, 240] on div at bounding box center [605, 231] width 350 height 95
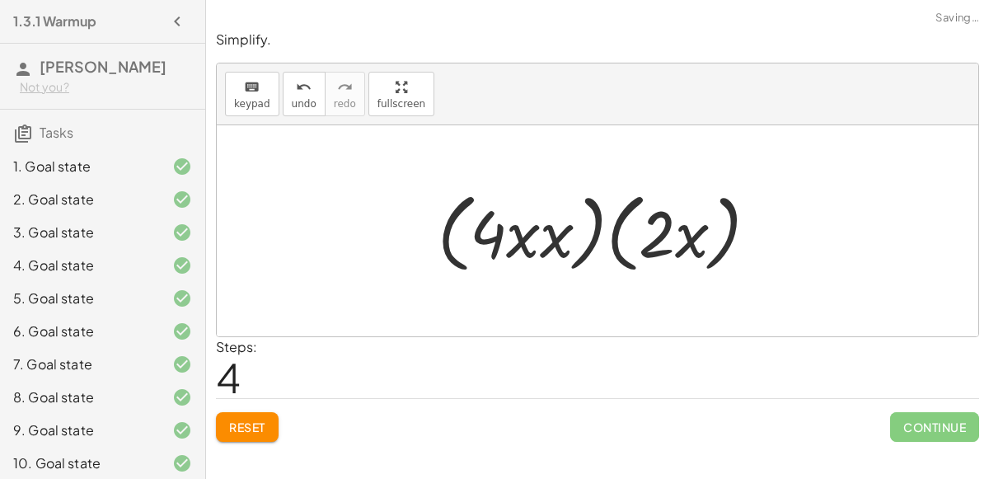
click at [533, 238] on div at bounding box center [605, 231] width 350 height 95
click at [549, 234] on div at bounding box center [605, 231] width 350 height 95
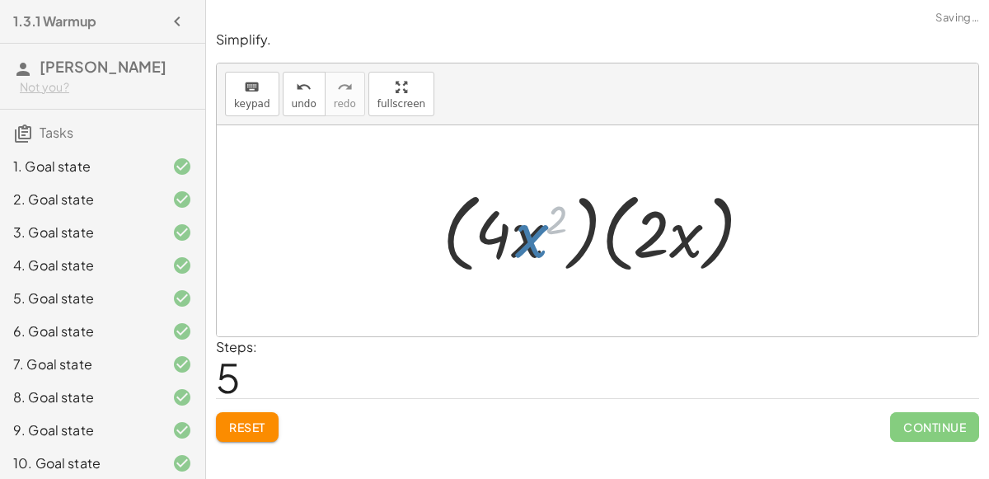
click at [551, 234] on div at bounding box center [604, 231] width 338 height 95
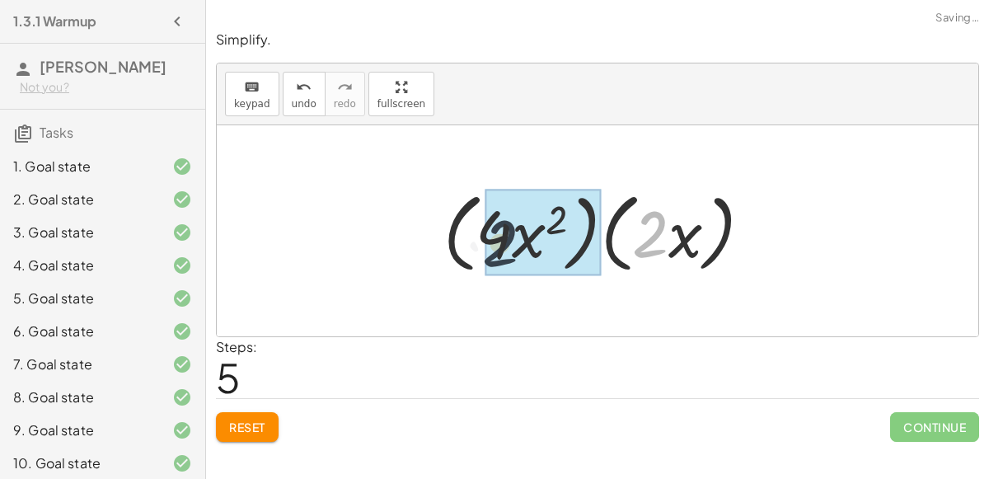
drag, startPoint x: 641, startPoint y: 228, endPoint x: 481, endPoint y: 234, distance: 160.9
click at [481, 234] on div at bounding box center [604, 231] width 338 height 95
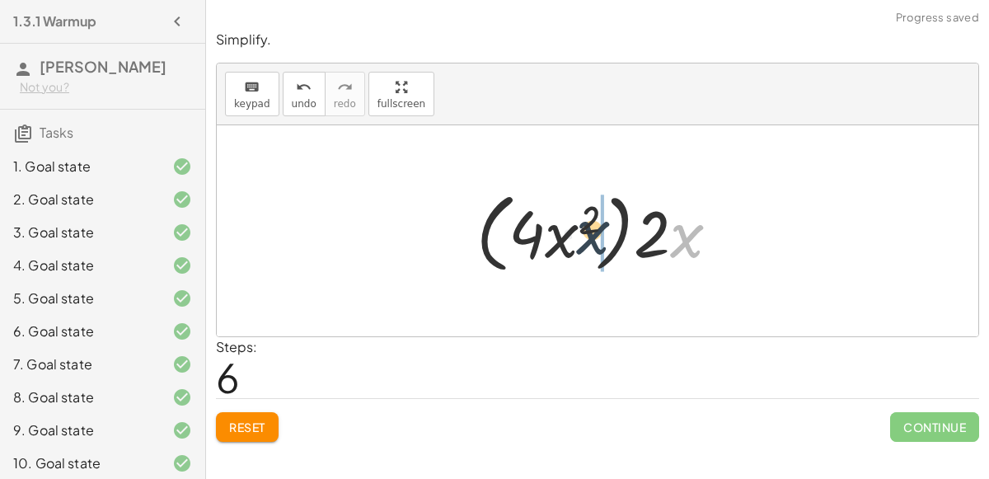
drag, startPoint x: 684, startPoint y: 223, endPoint x: 562, endPoint y: 220, distance: 122.1
click at [562, 220] on div at bounding box center [604, 231] width 273 height 95
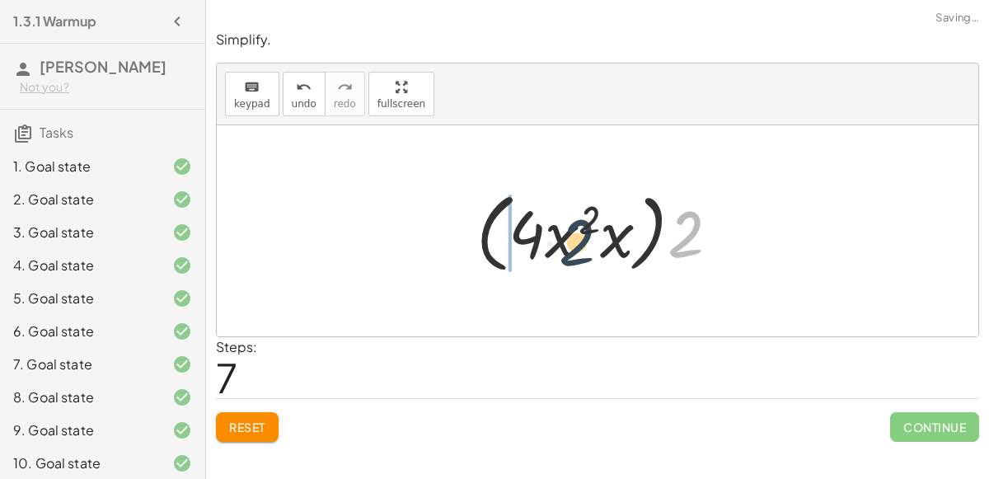
drag, startPoint x: 680, startPoint y: 216, endPoint x: 563, endPoint y: 223, distance: 117.3
click at [563, 223] on div at bounding box center [604, 231] width 273 height 95
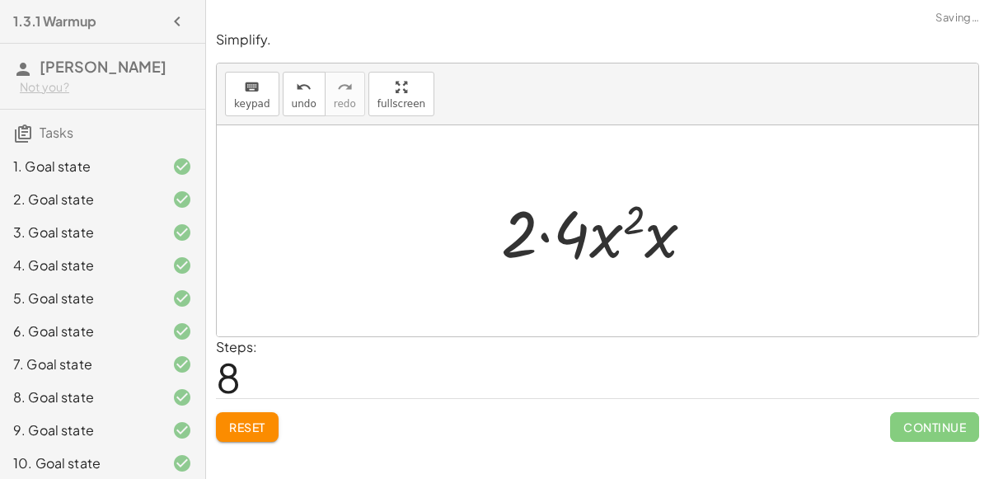
click at [542, 232] on div at bounding box center [604, 231] width 223 height 85
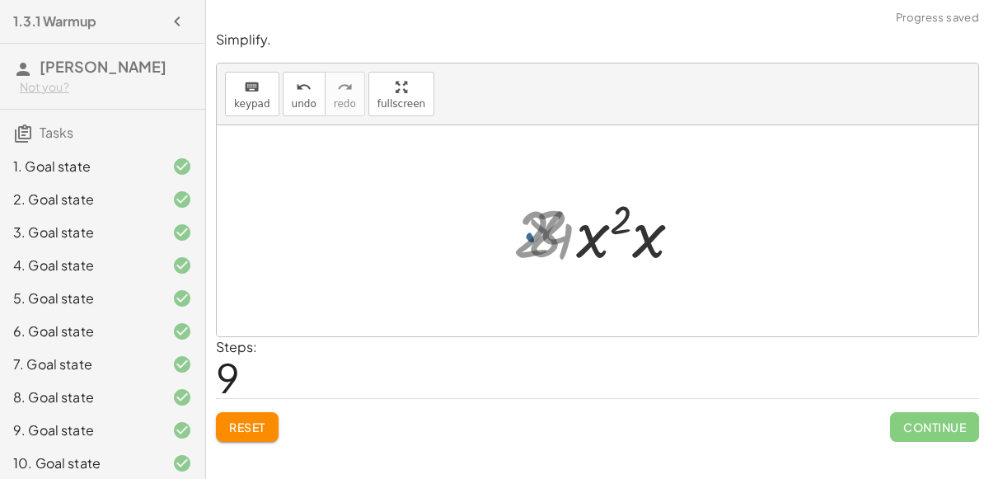
click at [594, 234] on div at bounding box center [604, 231] width 175 height 85
click at [624, 235] on div at bounding box center [604, 231] width 175 height 85
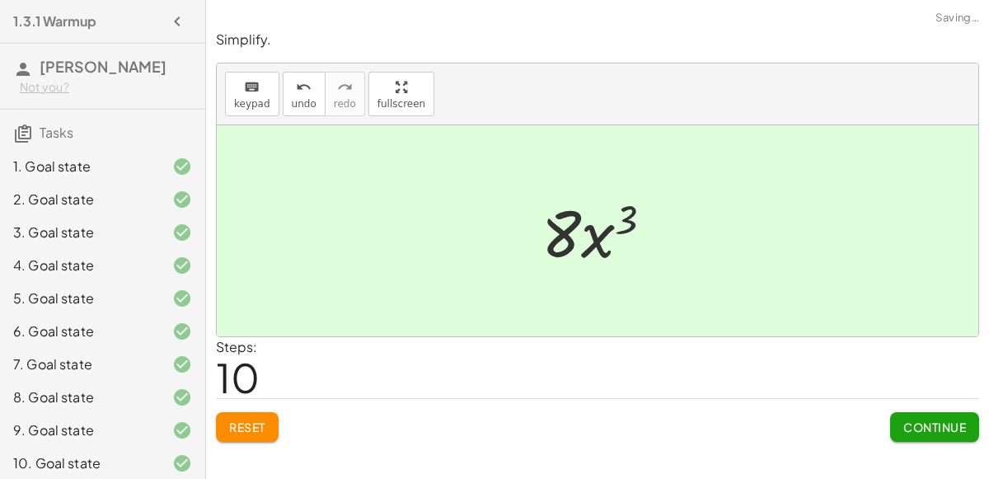
click at [929, 420] on span "Continue" at bounding box center [935, 427] width 63 height 15
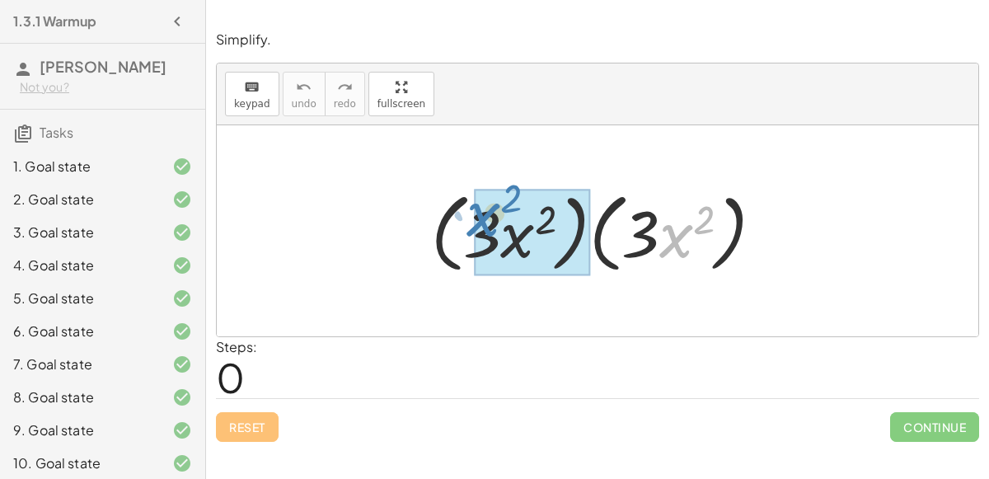
drag, startPoint x: 679, startPoint y: 237, endPoint x: 493, endPoint y: 218, distance: 187.3
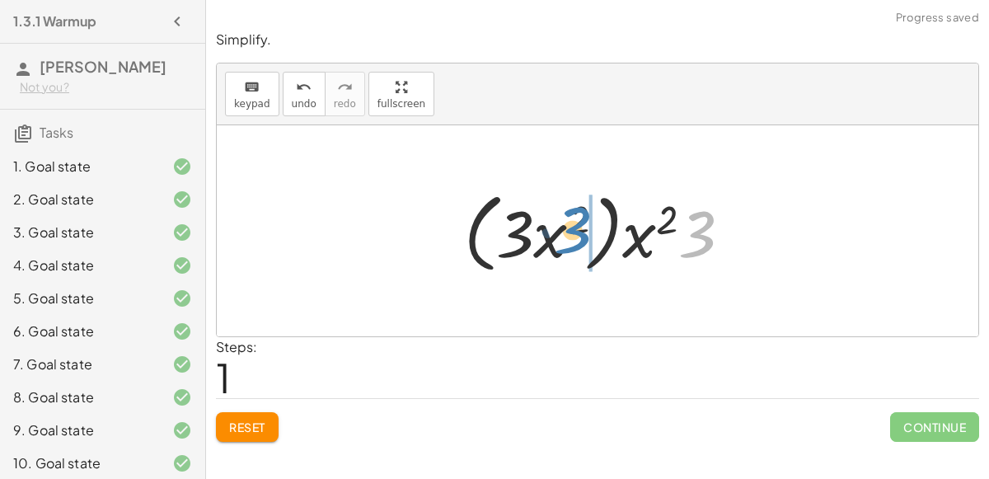
drag, startPoint x: 693, startPoint y: 232, endPoint x: 581, endPoint y: 227, distance: 111.4
click at [581, 227] on div at bounding box center [604, 231] width 297 height 95
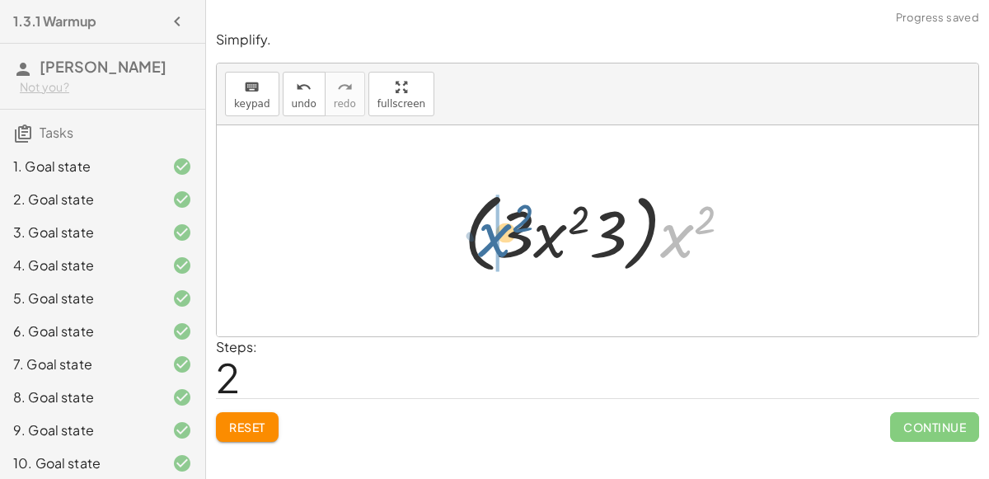
drag, startPoint x: 683, startPoint y: 234, endPoint x: 502, endPoint y: 232, distance: 181.4
click at [502, 232] on div at bounding box center [604, 231] width 297 height 95
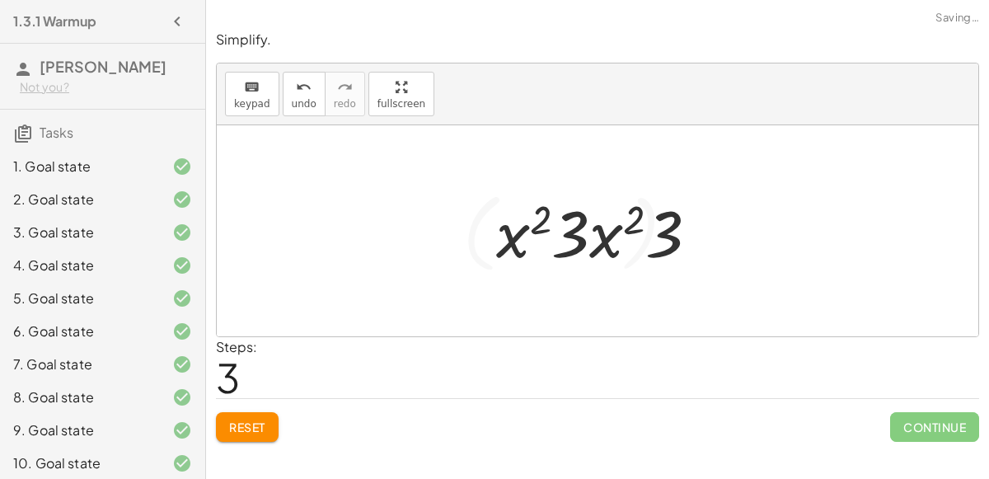
click at [589, 233] on div at bounding box center [604, 231] width 232 height 85
click at [514, 225] on div at bounding box center [604, 231] width 232 height 85
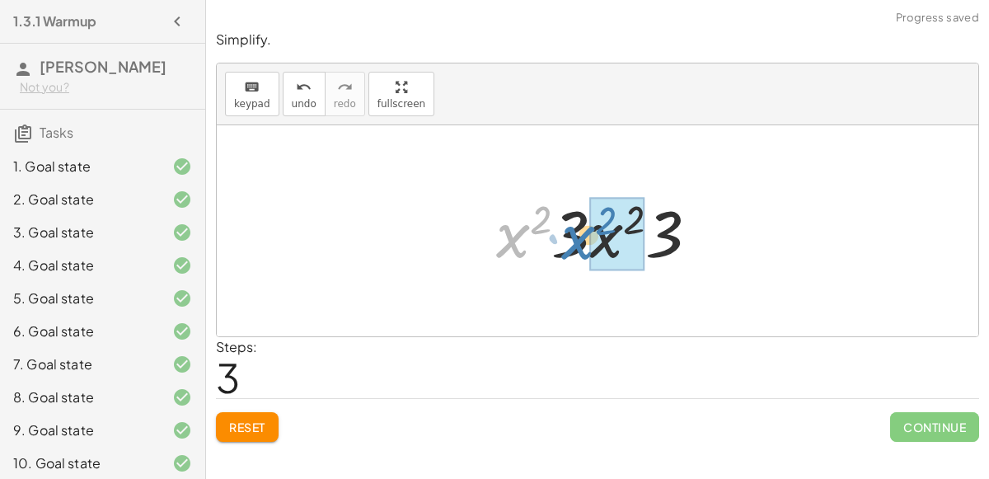
drag, startPoint x: 514, startPoint y: 225, endPoint x: 581, endPoint y: 227, distance: 66.8
click at [581, 227] on div at bounding box center [604, 231] width 232 height 85
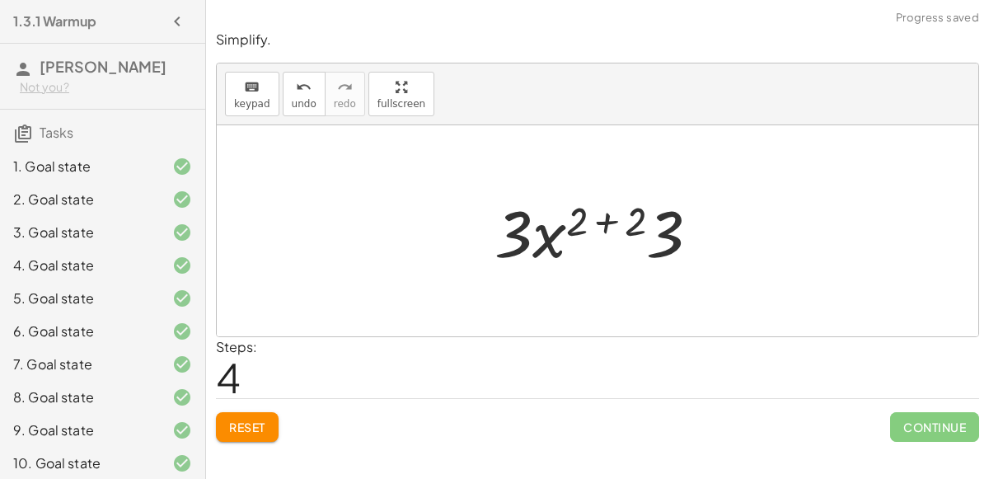
click at [610, 217] on div at bounding box center [603, 231] width 235 height 85
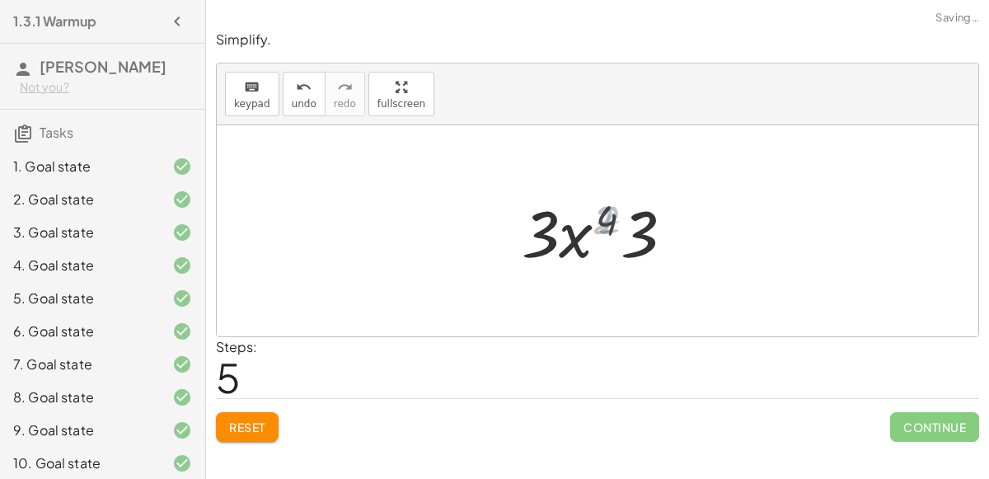
click at [629, 223] on div at bounding box center [604, 231] width 176 height 85
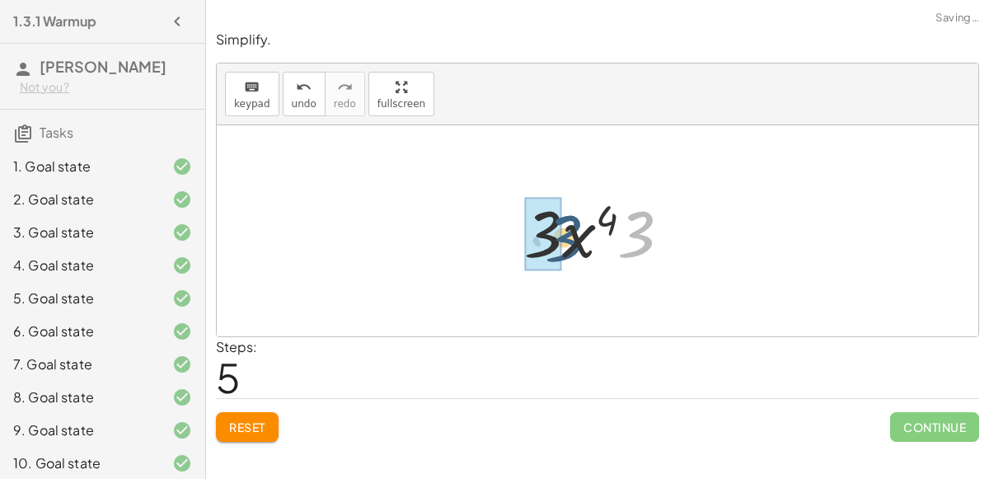
drag, startPoint x: 629, startPoint y: 223, endPoint x: 553, endPoint y: 226, distance: 75.9
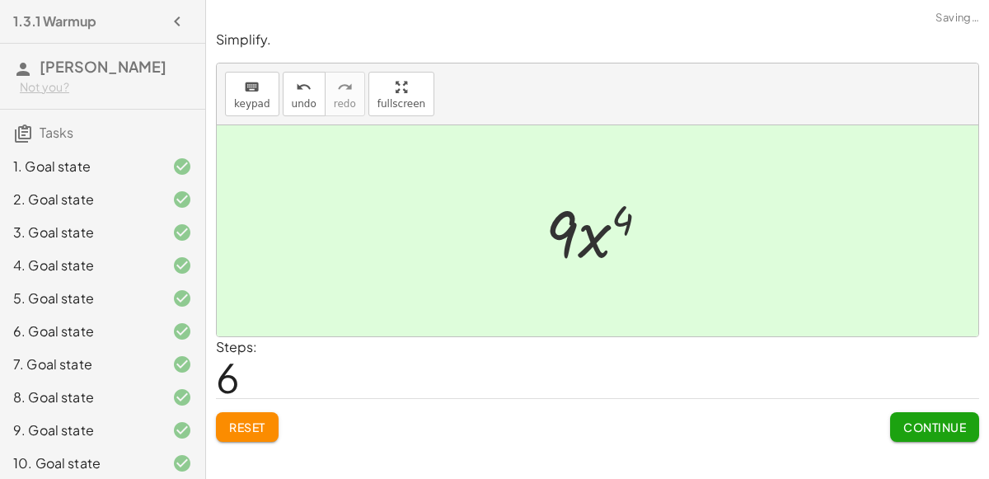
click at [915, 420] on span "Continue" at bounding box center [935, 427] width 63 height 15
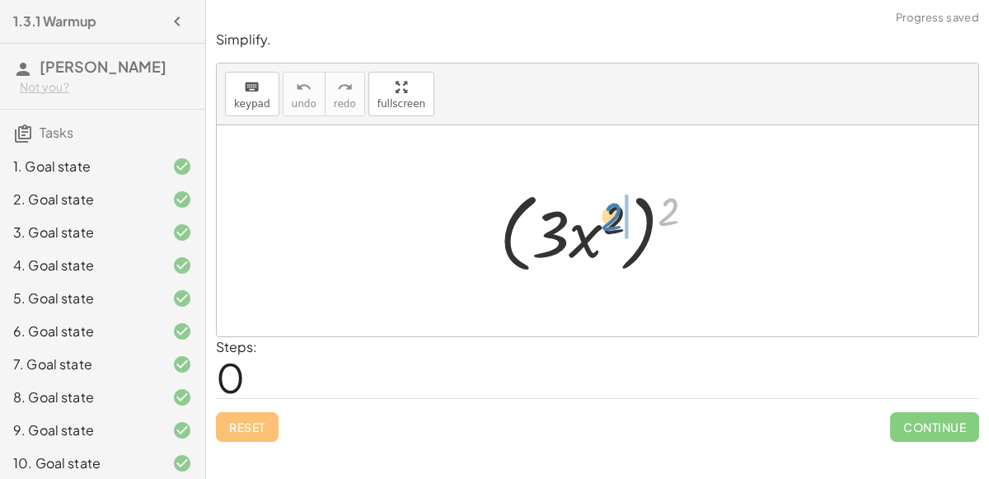
drag, startPoint x: 663, startPoint y: 199, endPoint x: 607, endPoint y: 204, distance: 56.4
click at [607, 204] on div at bounding box center [604, 231] width 226 height 95
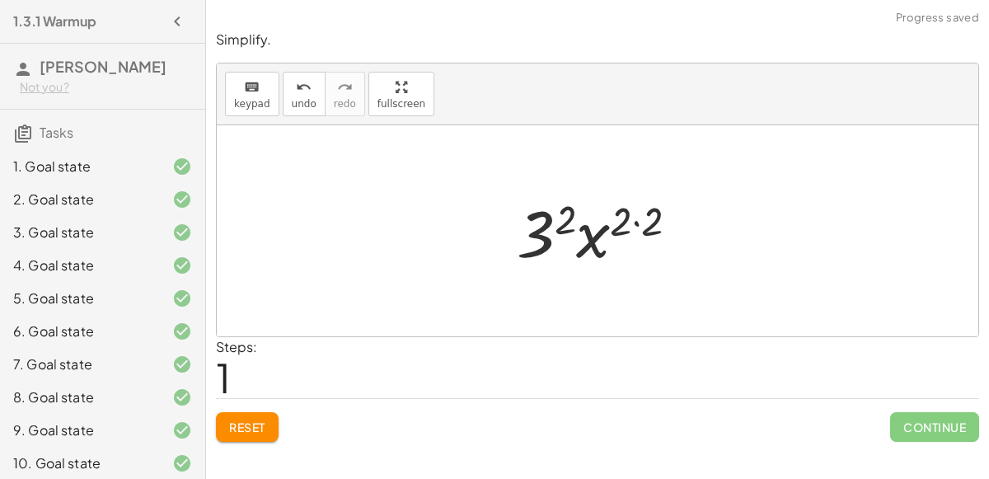
click at [594, 235] on div at bounding box center [604, 231] width 191 height 85
click at [636, 219] on div at bounding box center [604, 231] width 191 height 85
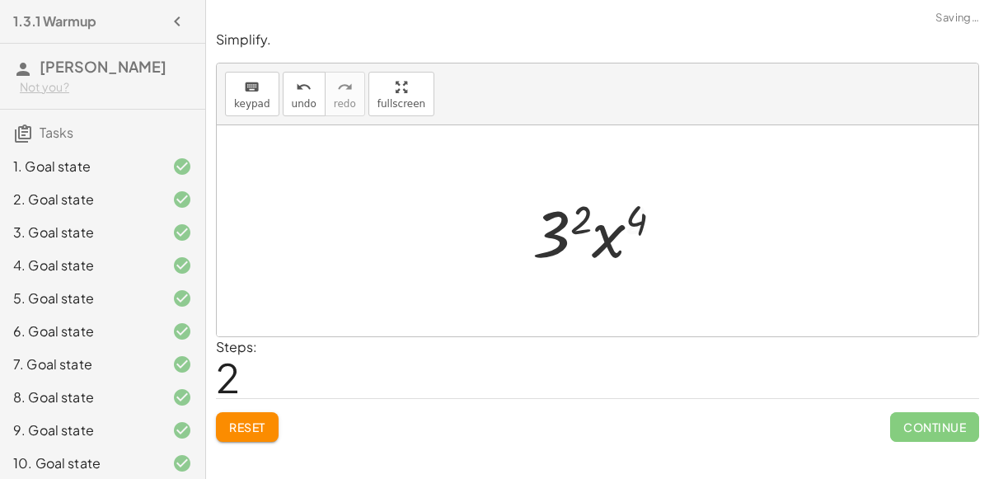
click at [617, 236] on div at bounding box center [604, 231] width 161 height 85
drag, startPoint x: 637, startPoint y: 209, endPoint x: 585, endPoint y: 205, distance: 52.9
click at [585, 205] on div at bounding box center [604, 231] width 161 height 85
drag, startPoint x: 539, startPoint y: 242, endPoint x: 614, endPoint y: 232, distance: 75.7
click at [614, 232] on div at bounding box center [604, 231] width 161 height 85
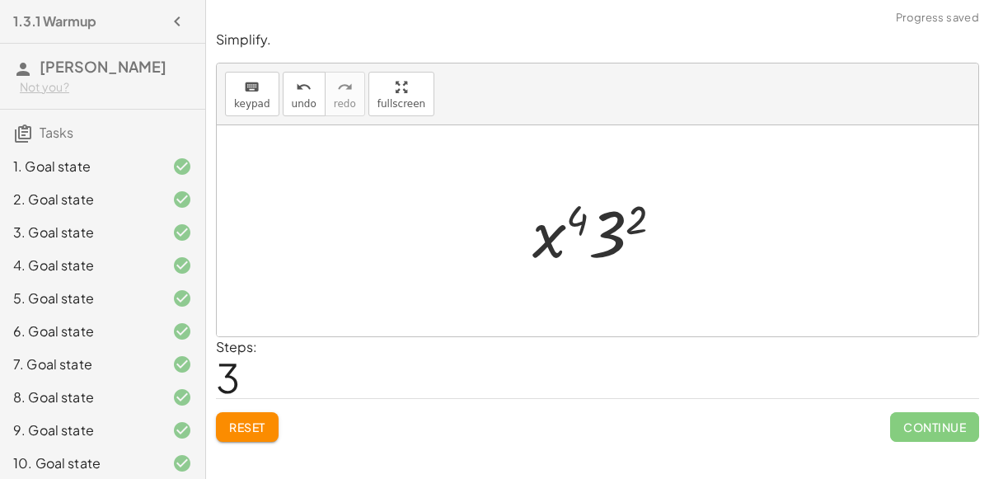
click at [548, 233] on div at bounding box center [604, 231] width 161 height 85
drag, startPoint x: 548, startPoint y: 233, endPoint x: 610, endPoint y: 228, distance: 62.0
click at [610, 228] on div at bounding box center [604, 231] width 161 height 85
drag, startPoint x: 585, startPoint y: 220, endPoint x: 654, endPoint y: 223, distance: 68.5
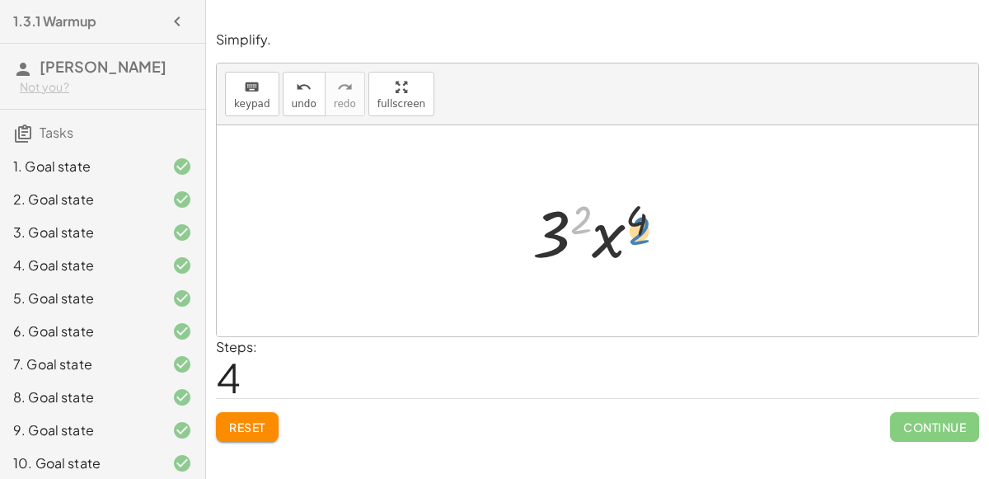
click at [654, 223] on div at bounding box center [604, 231] width 161 height 85
click at [611, 231] on div at bounding box center [604, 231] width 161 height 85
click at [251, 422] on span "Reset" at bounding box center [247, 427] width 36 height 15
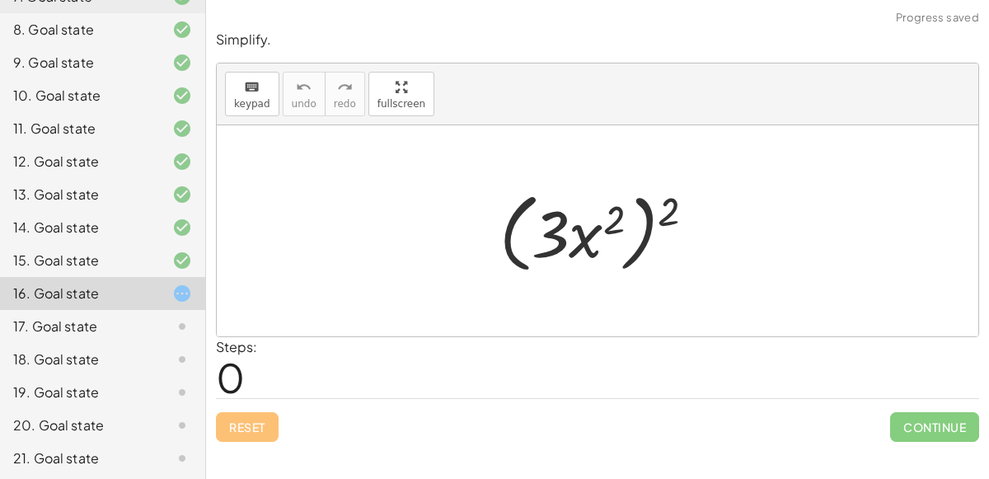
scroll to position [369, 0]
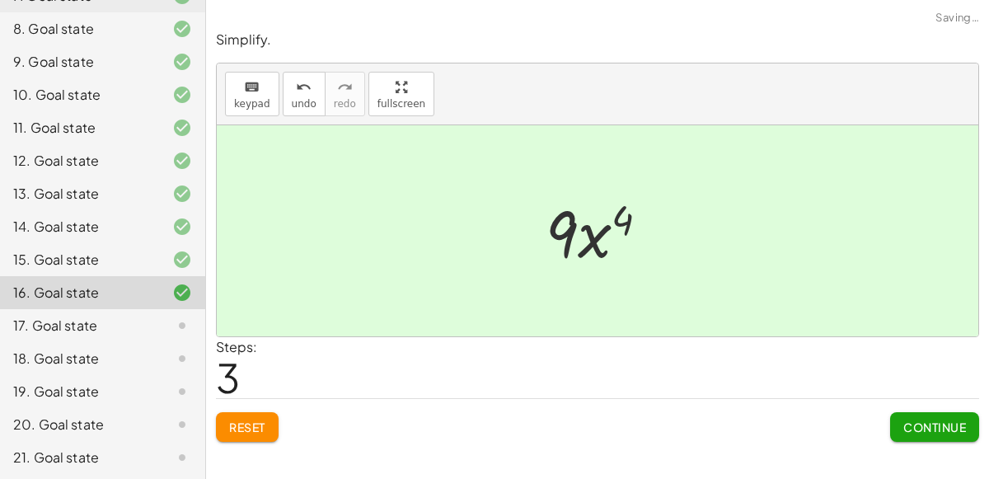
click at [923, 421] on span "Continue" at bounding box center [935, 427] width 63 height 15
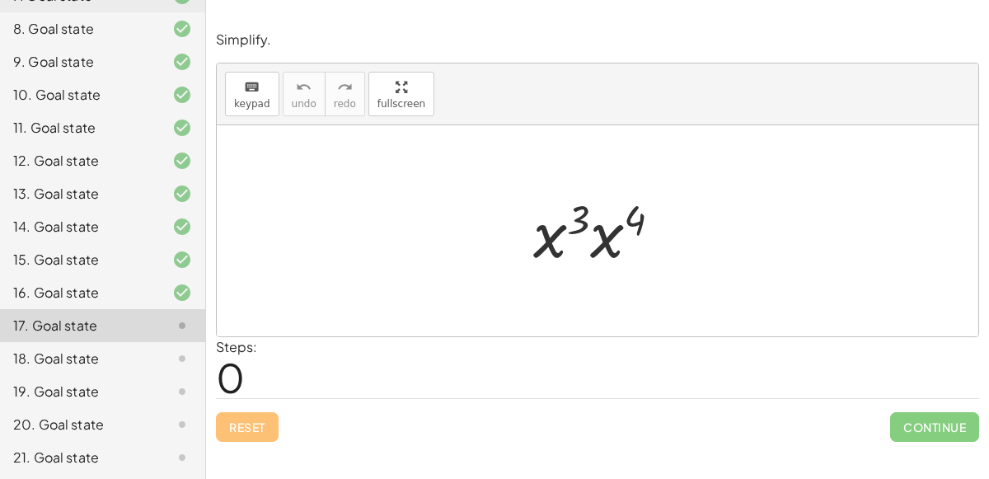
click at [557, 242] on div at bounding box center [603, 231] width 157 height 85
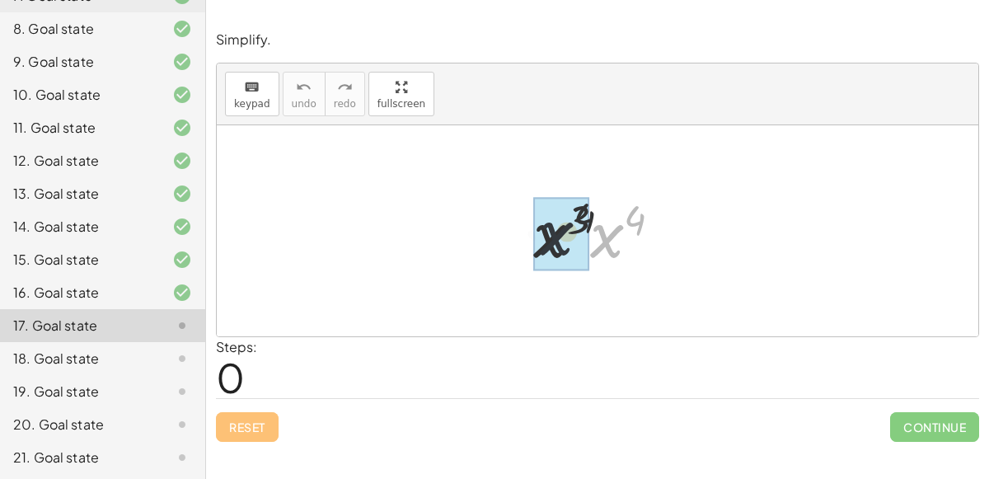
drag, startPoint x: 612, startPoint y: 234, endPoint x: 561, endPoint y: 237, distance: 51.2
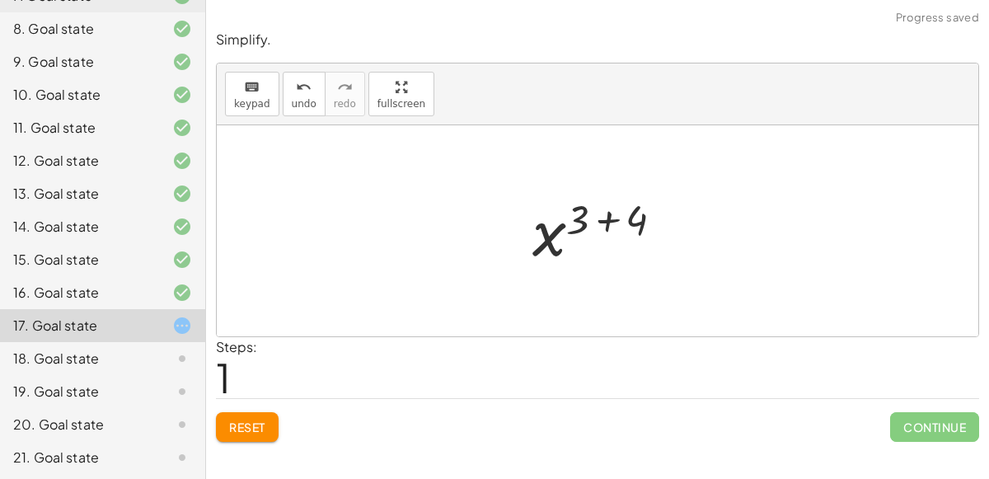
click at [603, 211] on div at bounding box center [604, 231] width 161 height 82
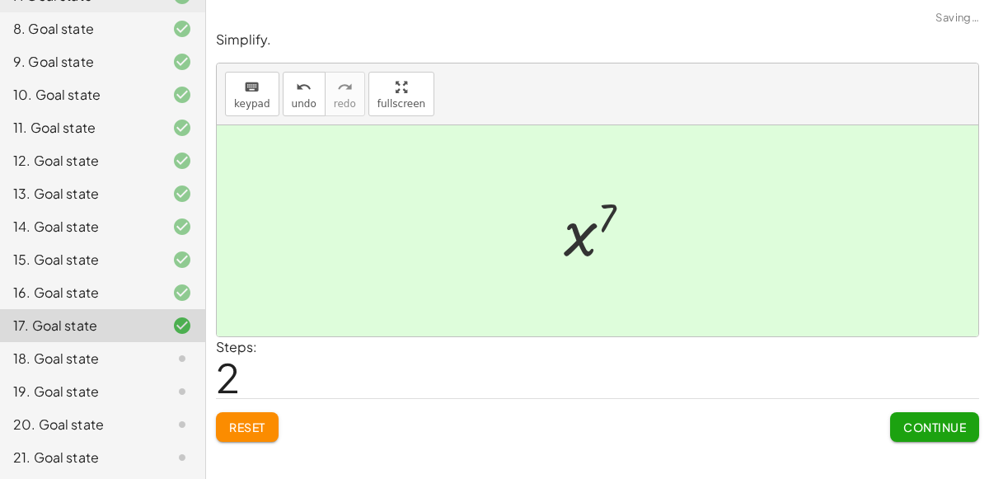
click at [904, 420] on span "Continue" at bounding box center [935, 427] width 63 height 15
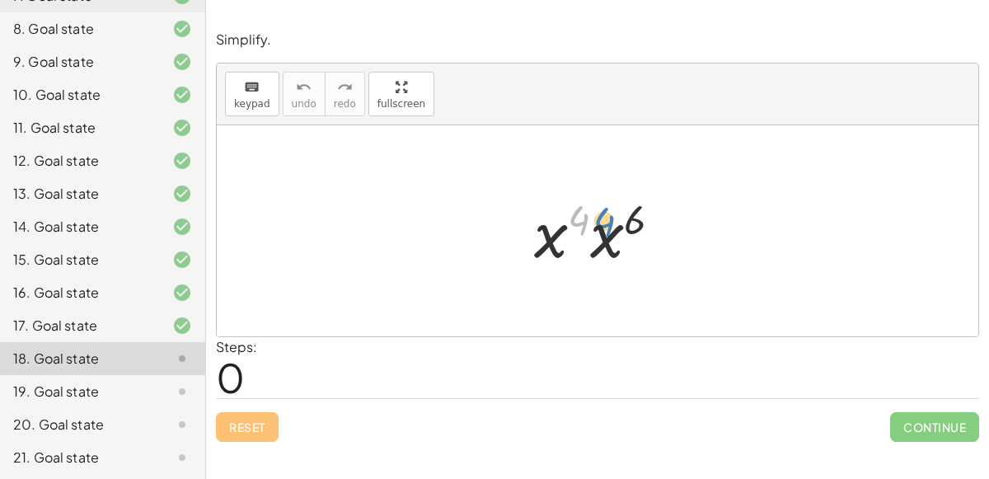
click at [585, 217] on div at bounding box center [604, 231] width 157 height 85
drag, startPoint x: 633, startPoint y: 212, endPoint x: 648, endPoint y: 219, distance: 16.6
click at [648, 219] on div at bounding box center [604, 231] width 157 height 85
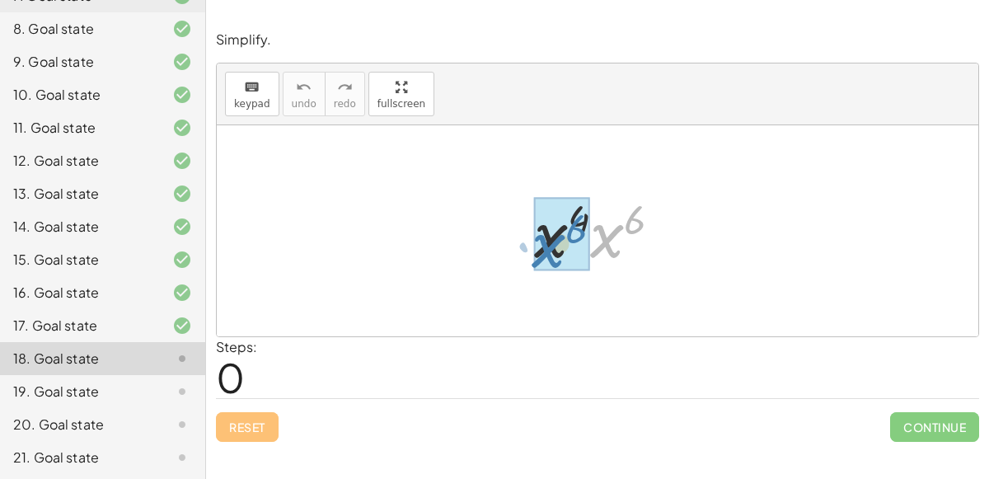
drag, startPoint x: 586, startPoint y: 241, endPoint x: 529, endPoint y: 249, distance: 57.5
click at [529, 249] on div at bounding box center [604, 231] width 157 height 85
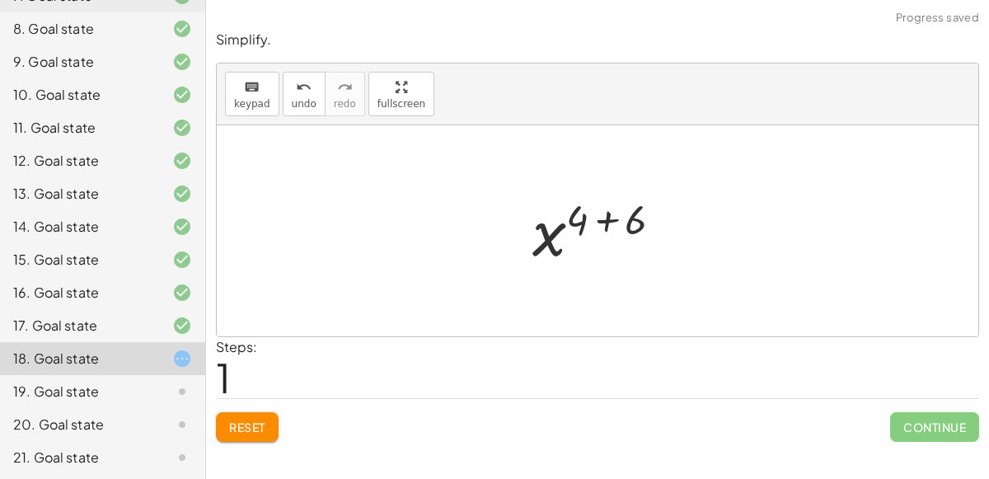
click at [596, 214] on div at bounding box center [604, 231] width 160 height 82
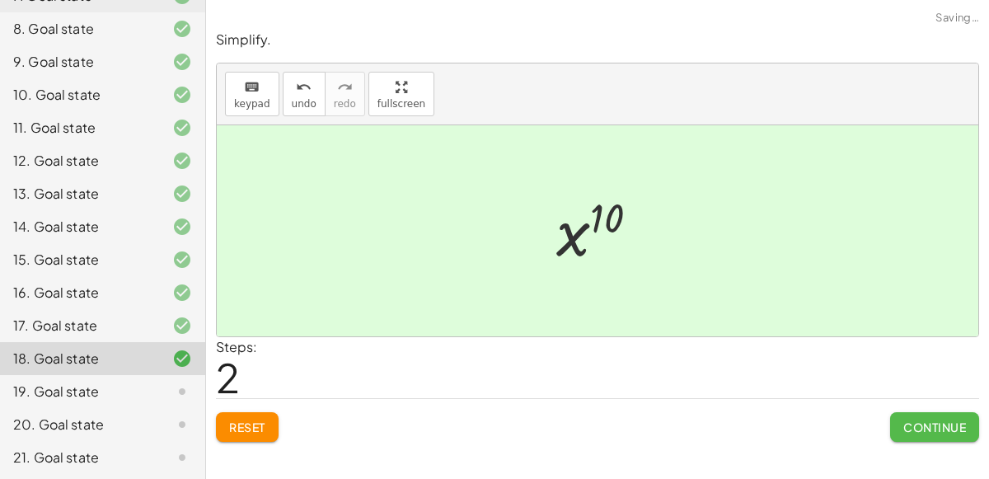
click at [934, 438] on button "Continue" at bounding box center [934, 427] width 89 height 30
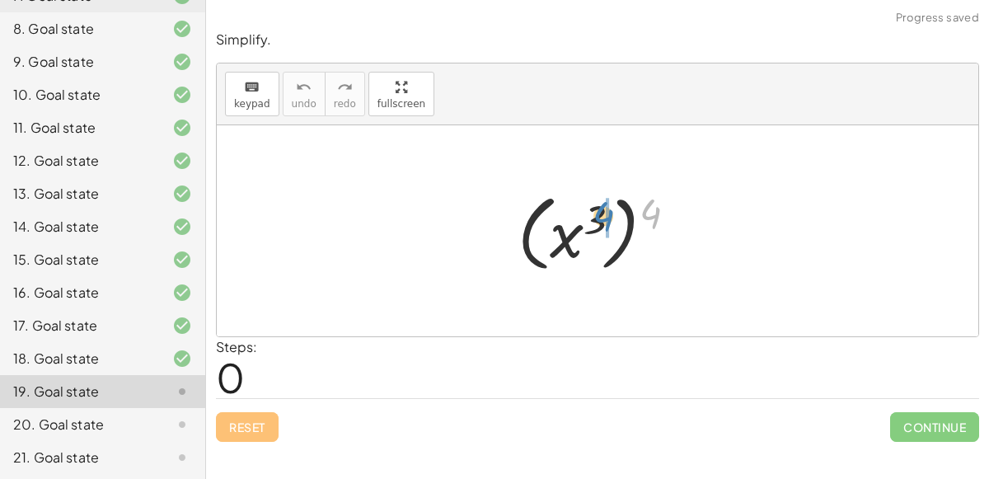
drag, startPoint x: 654, startPoint y: 229, endPoint x: 606, endPoint y: 232, distance: 47.9
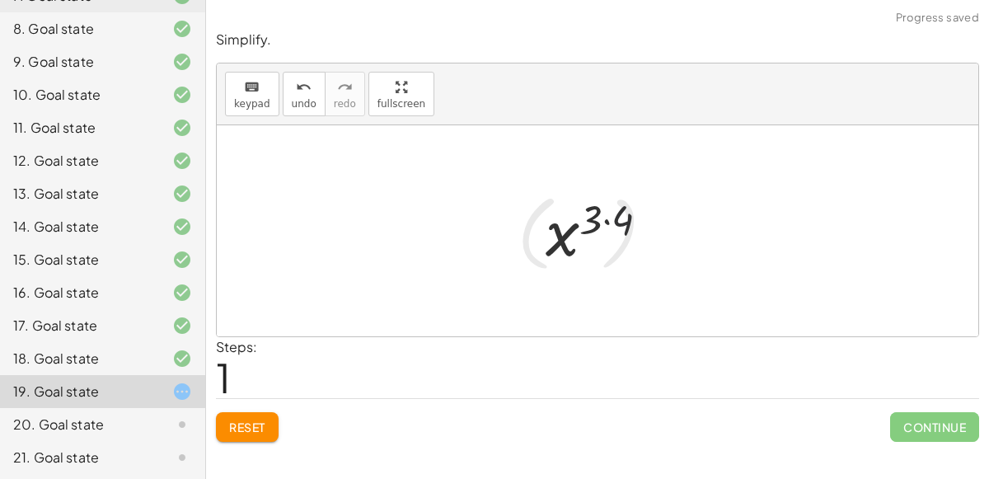
click at [557, 232] on div at bounding box center [604, 231] width 133 height 82
click at [603, 220] on div at bounding box center [604, 231] width 133 height 82
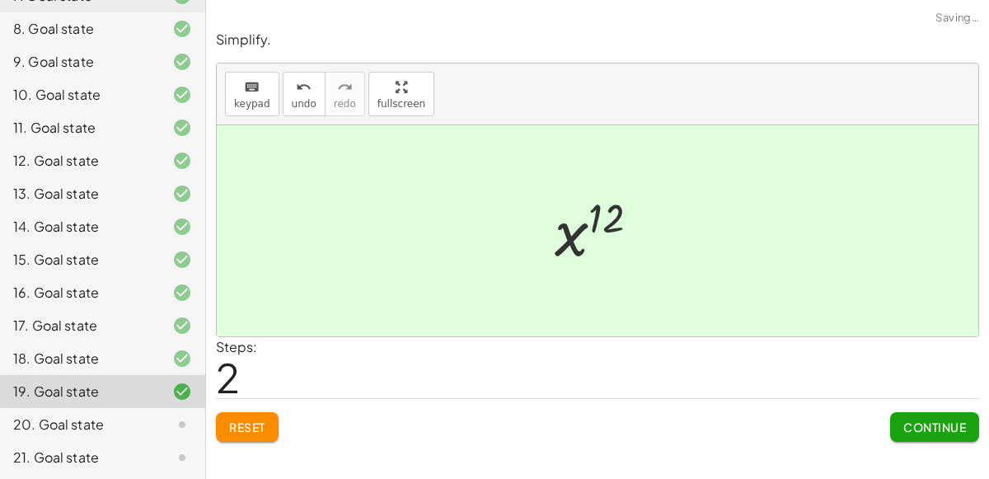
click at [911, 420] on span "Continue" at bounding box center [935, 427] width 63 height 15
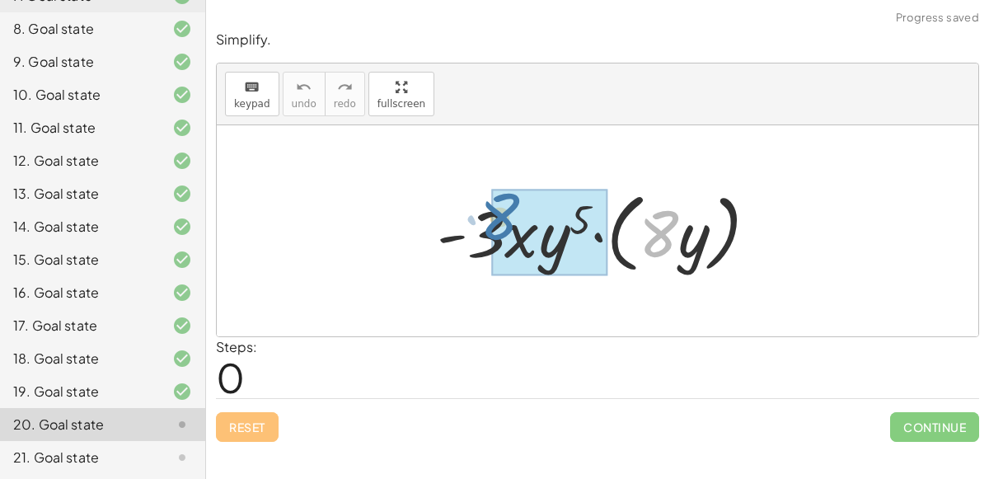
drag, startPoint x: 662, startPoint y: 223, endPoint x: 513, endPoint y: 211, distance: 149.7
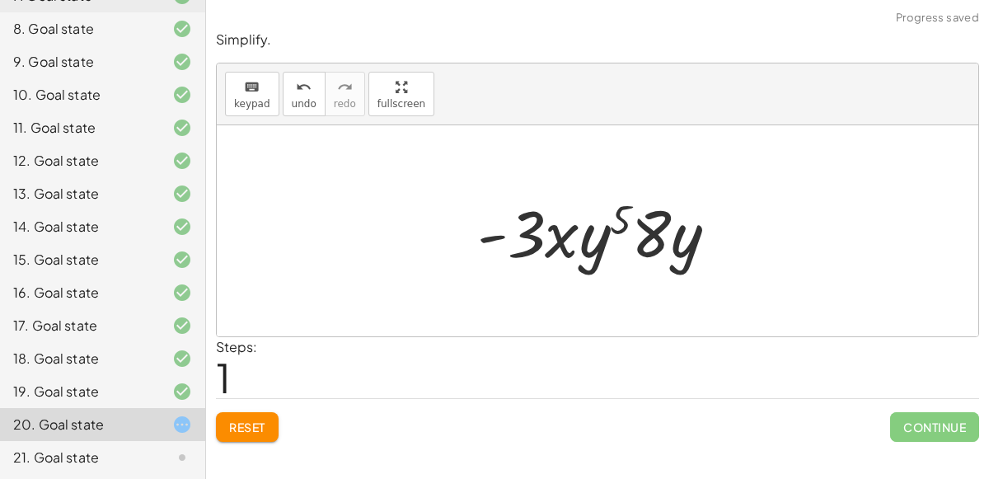
click at [561, 254] on div at bounding box center [604, 231] width 270 height 85
drag, startPoint x: 496, startPoint y: 229, endPoint x: 655, endPoint y: 223, distance: 158.4
click at [655, 223] on div at bounding box center [604, 231] width 270 height 85
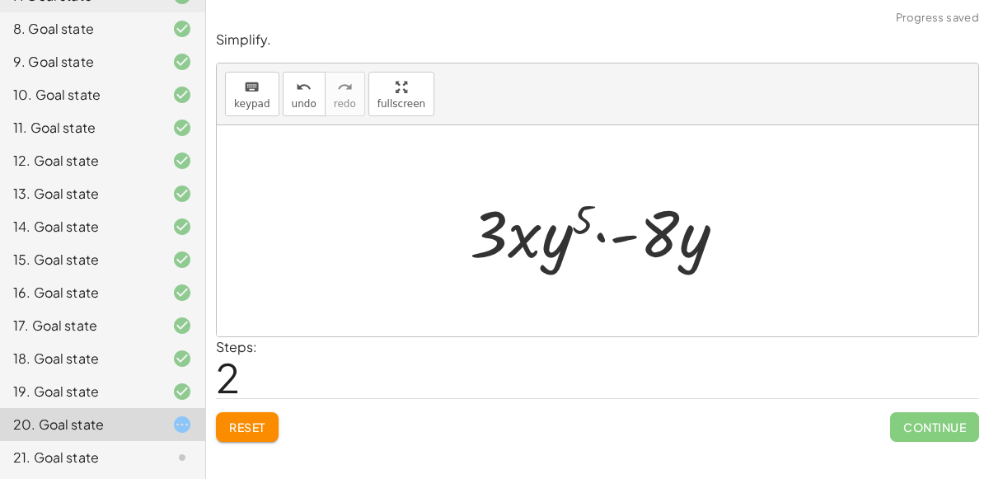
click at [251, 420] on span "Reset" at bounding box center [247, 427] width 36 height 15
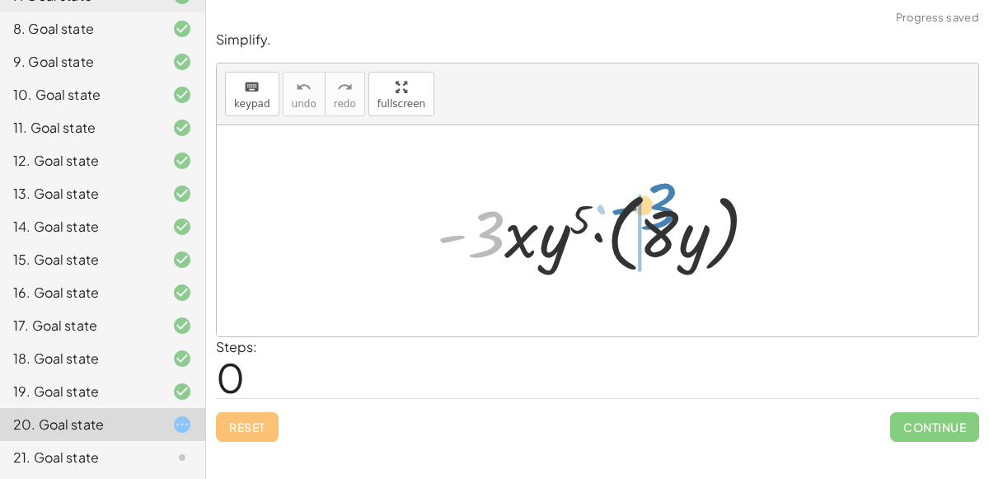
drag, startPoint x: 481, startPoint y: 247, endPoint x: 654, endPoint y: 219, distance: 174.6
click at [654, 219] on div at bounding box center [604, 231] width 351 height 95
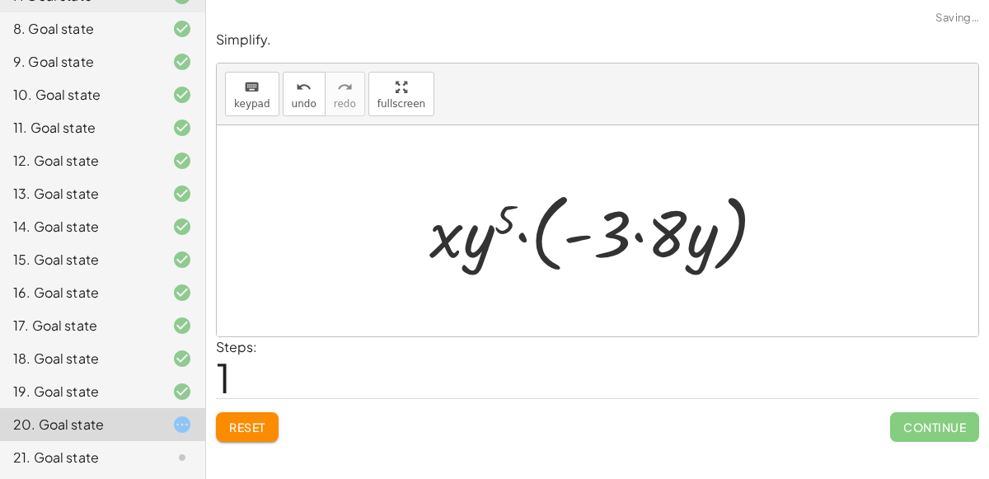
click at [641, 236] on div at bounding box center [604, 231] width 367 height 95
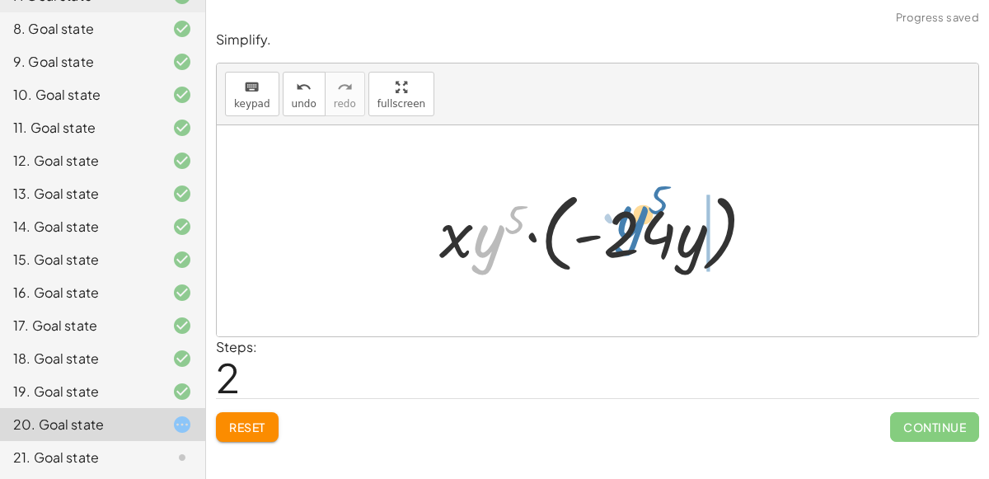
drag, startPoint x: 494, startPoint y: 233, endPoint x: 636, endPoint y: 214, distance: 143.2
click at [636, 214] on div at bounding box center [604, 231] width 346 height 95
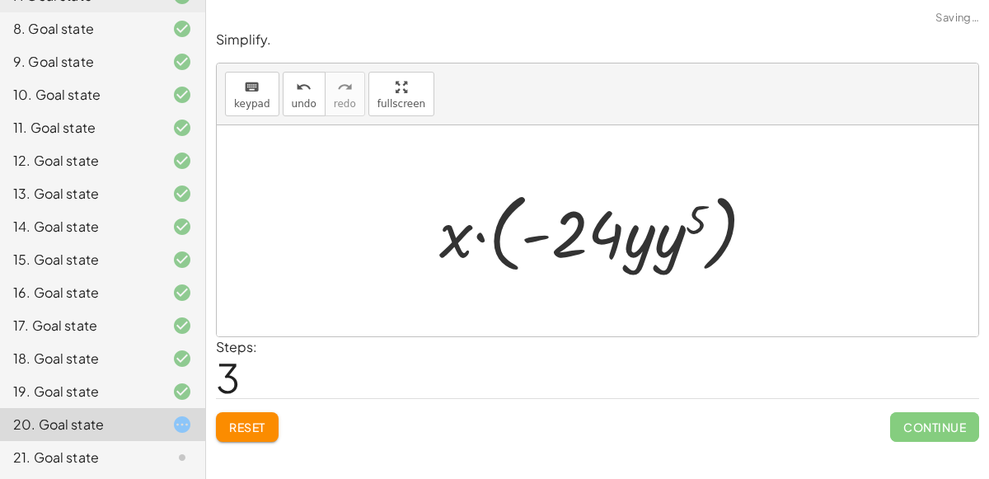
click at [669, 242] on div at bounding box center [604, 231] width 346 height 95
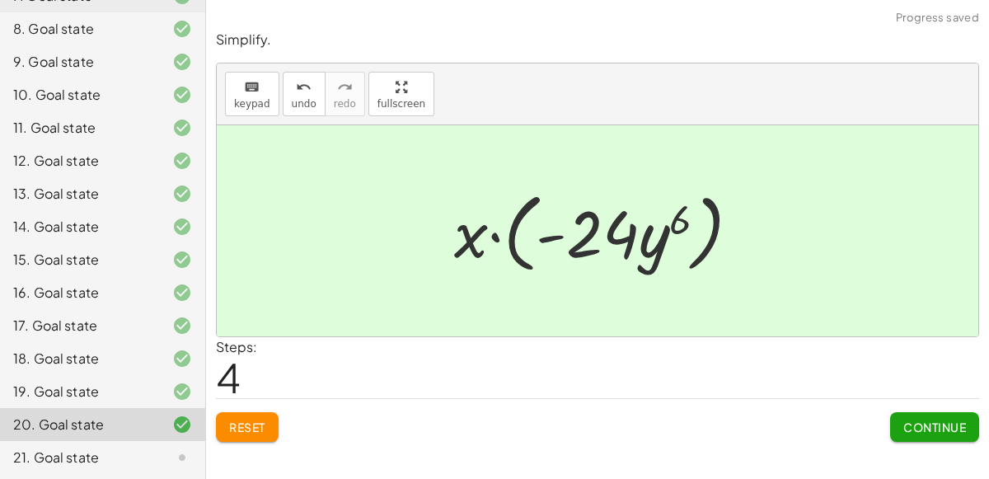
click at [911, 412] on button "Continue" at bounding box center [934, 427] width 89 height 30
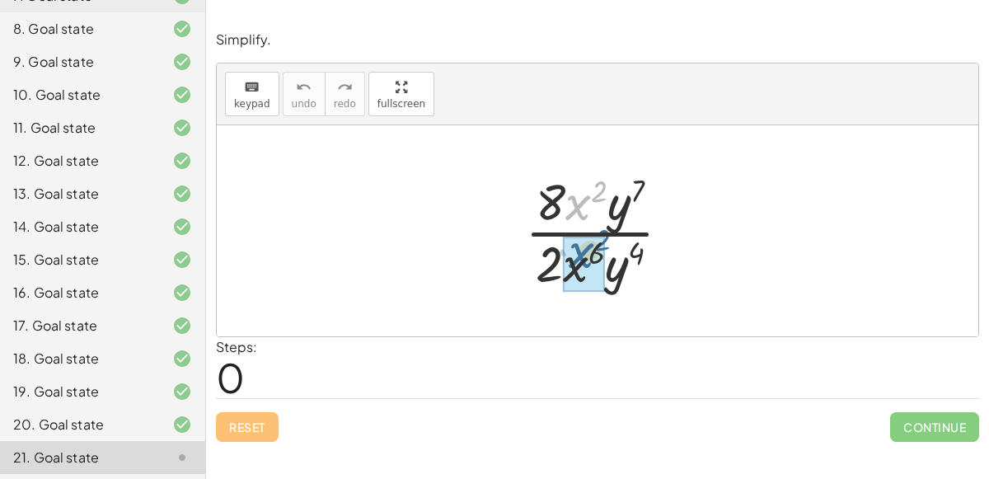
drag, startPoint x: 577, startPoint y: 208, endPoint x: 579, endPoint y: 254, distance: 46.2
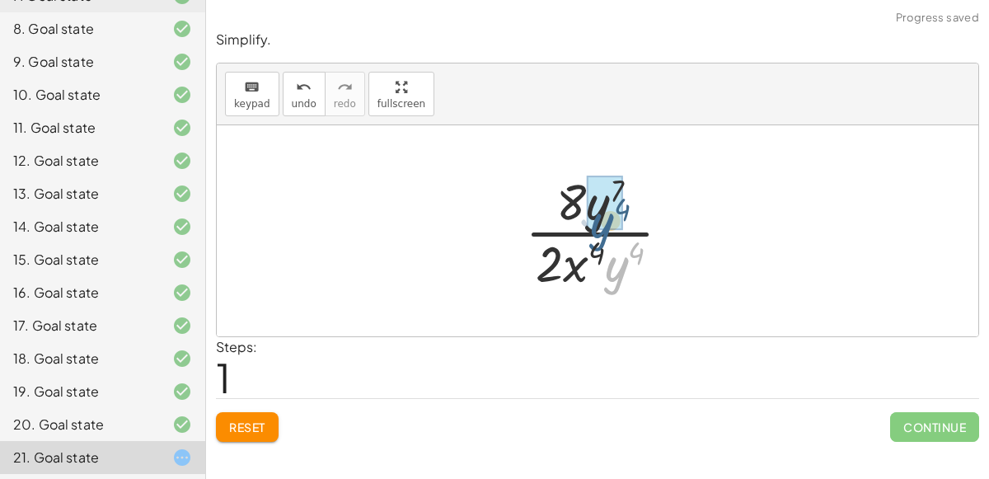
drag, startPoint x: 632, startPoint y: 275, endPoint x: 616, endPoint y: 228, distance: 50.3
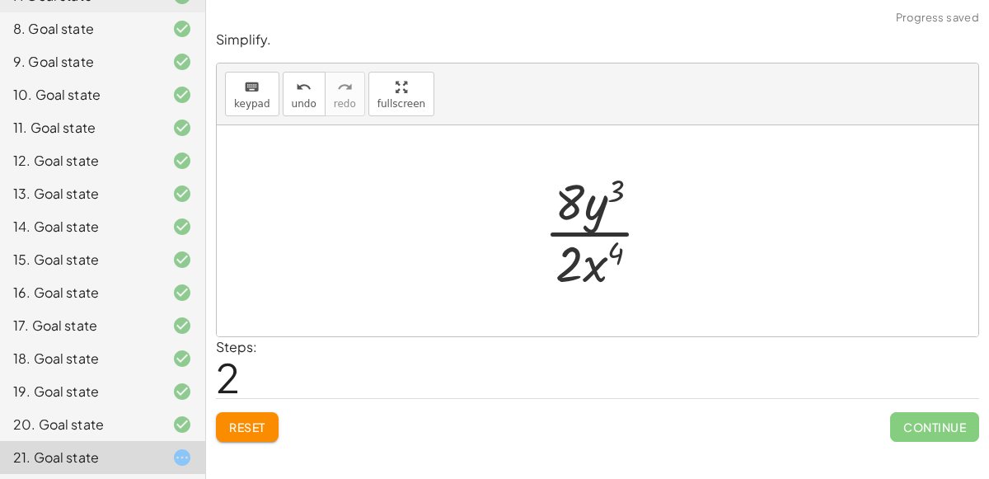
click at [597, 268] on div at bounding box center [604, 230] width 137 height 127
click at [599, 230] on div at bounding box center [604, 230] width 137 height 127
drag, startPoint x: 585, startPoint y: 260, endPoint x: 604, endPoint y: 205, distance: 57.6
click at [604, 205] on div at bounding box center [604, 230] width 137 height 127
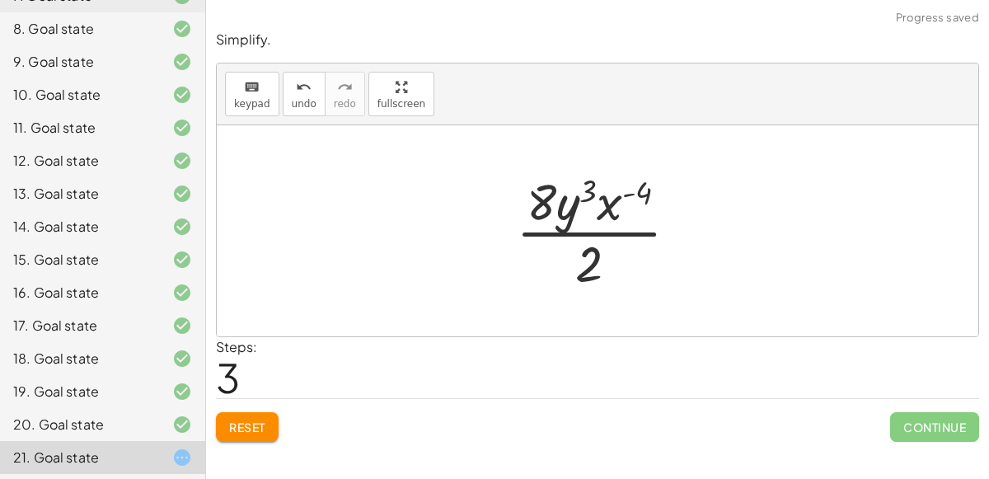
click at [603, 203] on div at bounding box center [604, 230] width 192 height 127
drag, startPoint x: 603, startPoint y: 203, endPoint x: 575, endPoint y: 206, distance: 29.0
click at [575, 206] on div at bounding box center [604, 230] width 192 height 127
click at [236, 425] on span "Reset" at bounding box center [247, 427] width 36 height 15
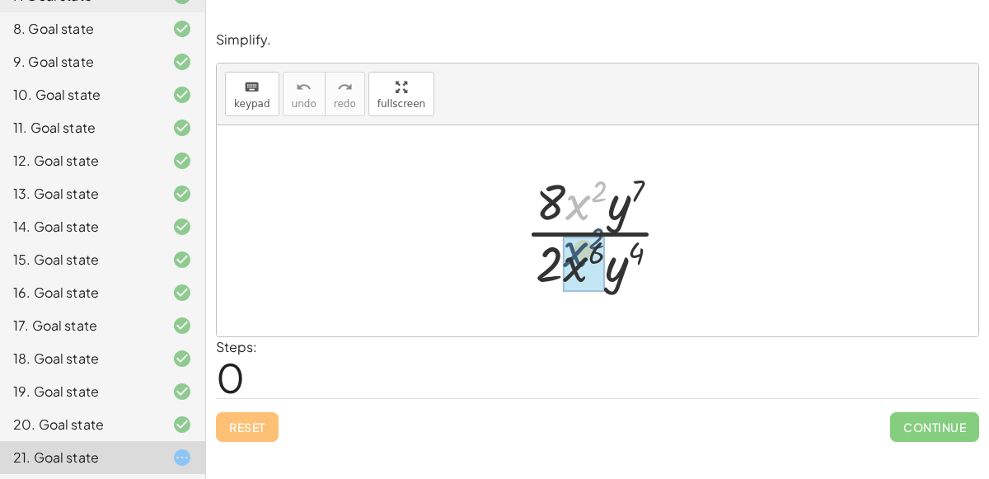
drag, startPoint x: 580, startPoint y: 207, endPoint x: 578, endPoint y: 255, distance: 47.9
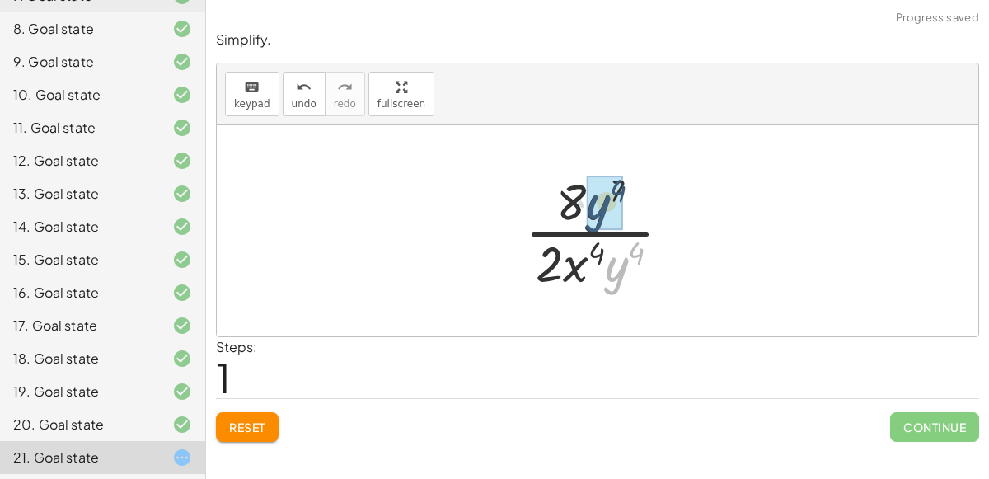
drag, startPoint x: 615, startPoint y: 263, endPoint x: 598, endPoint y: 195, distance: 70.6
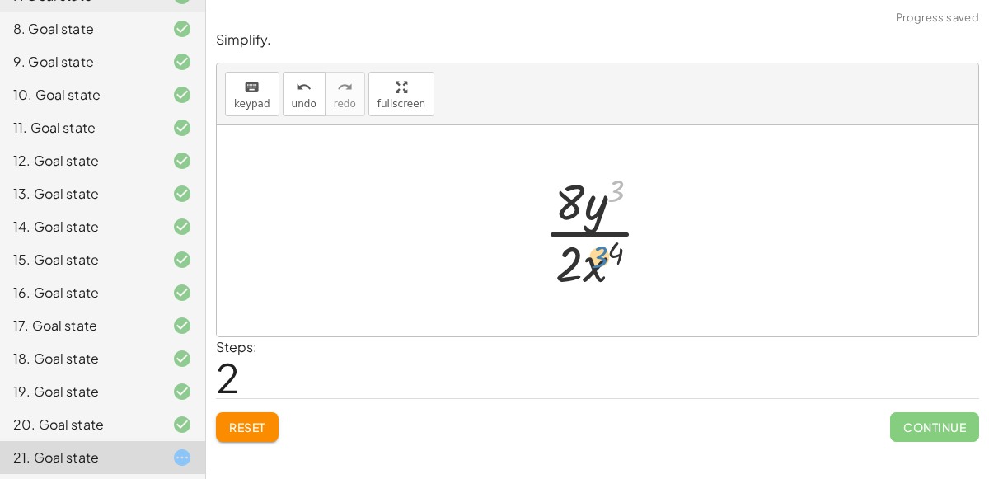
drag, startPoint x: 618, startPoint y: 190, endPoint x: 600, endPoint y: 256, distance: 67.6
click at [600, 256] on div at bounding box center [604, 230] width 137 height 127
click at [589, 232] on div at bounding box center [604, 230] width 137 height 127
drag, startPoint x: 574, startPoint y: 255, endPoint x: 577, endPoint y: 182, distance: 72.6
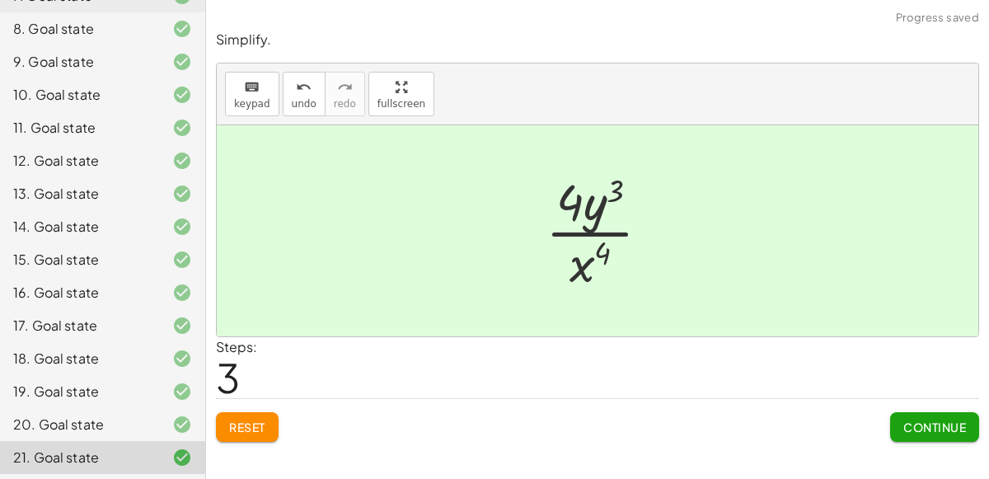
click at [915, 412] on button "Continue" at bounding box center [934, 427] width 89 height 30
